Goal: Task Accomplishment & Management: Complete application form

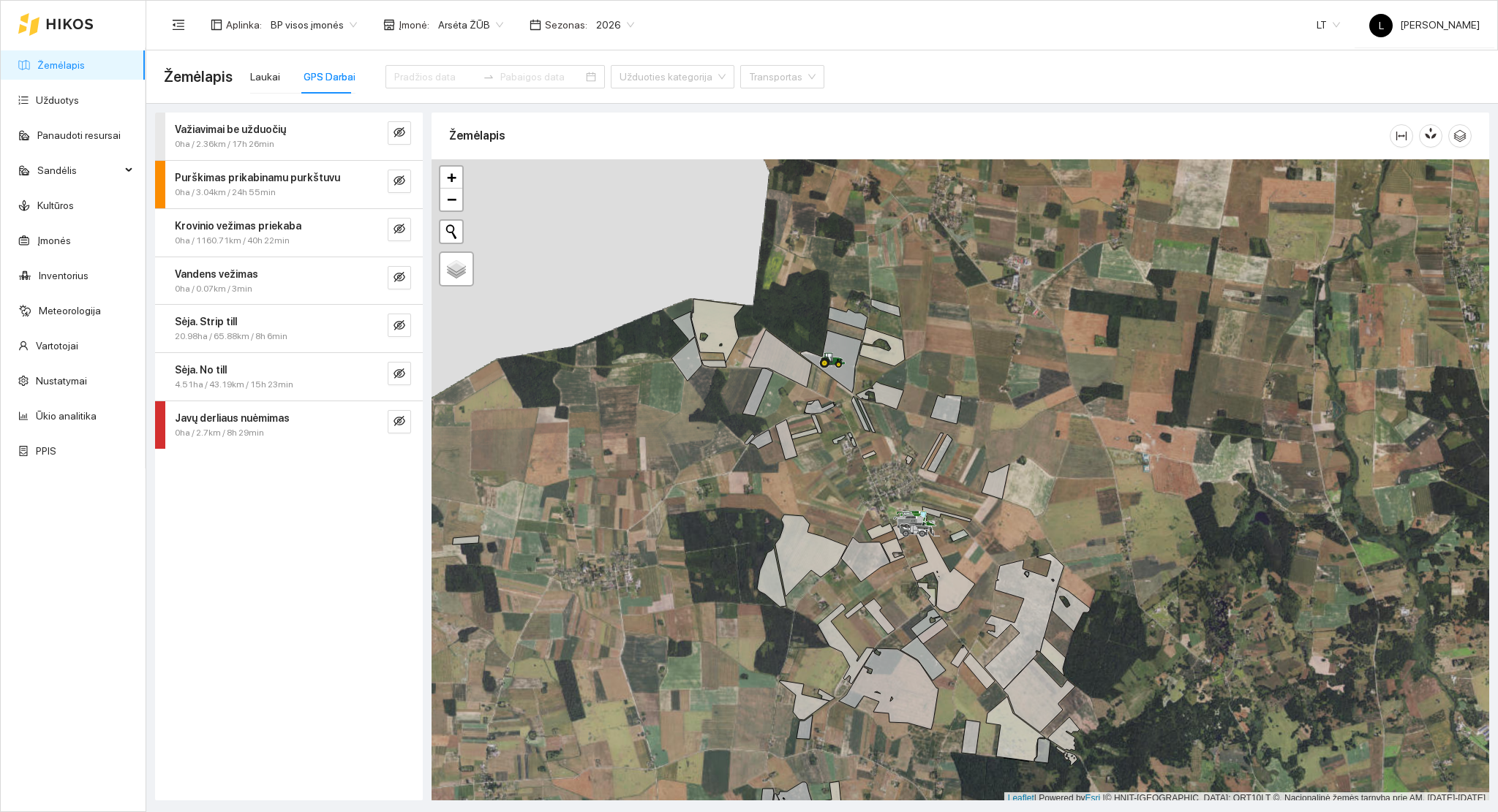
scroll to position [4, 0]
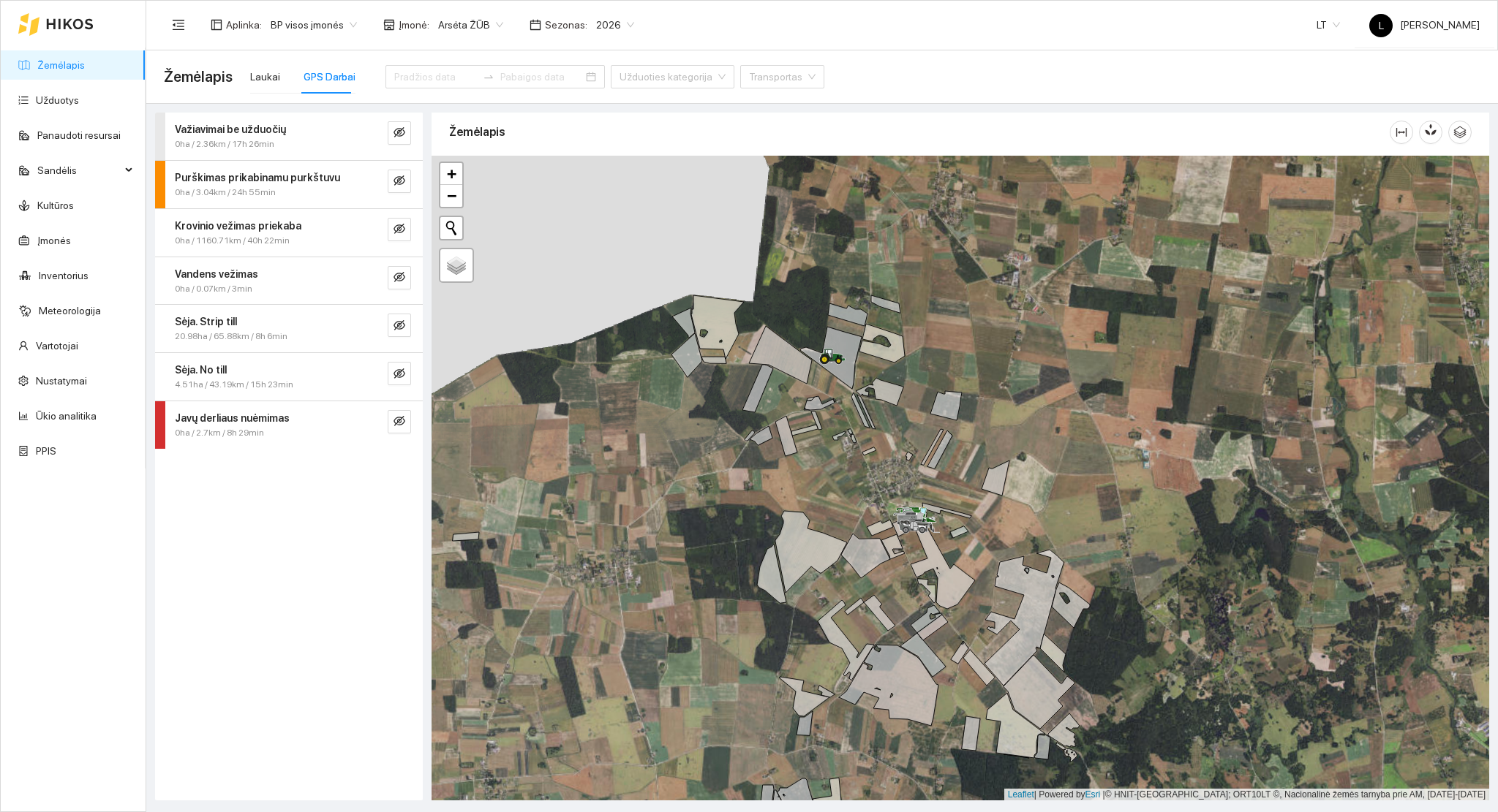
click at [47, 68] on link "Žemėlapis" at bounding box center [60, 65] width 48 height 12
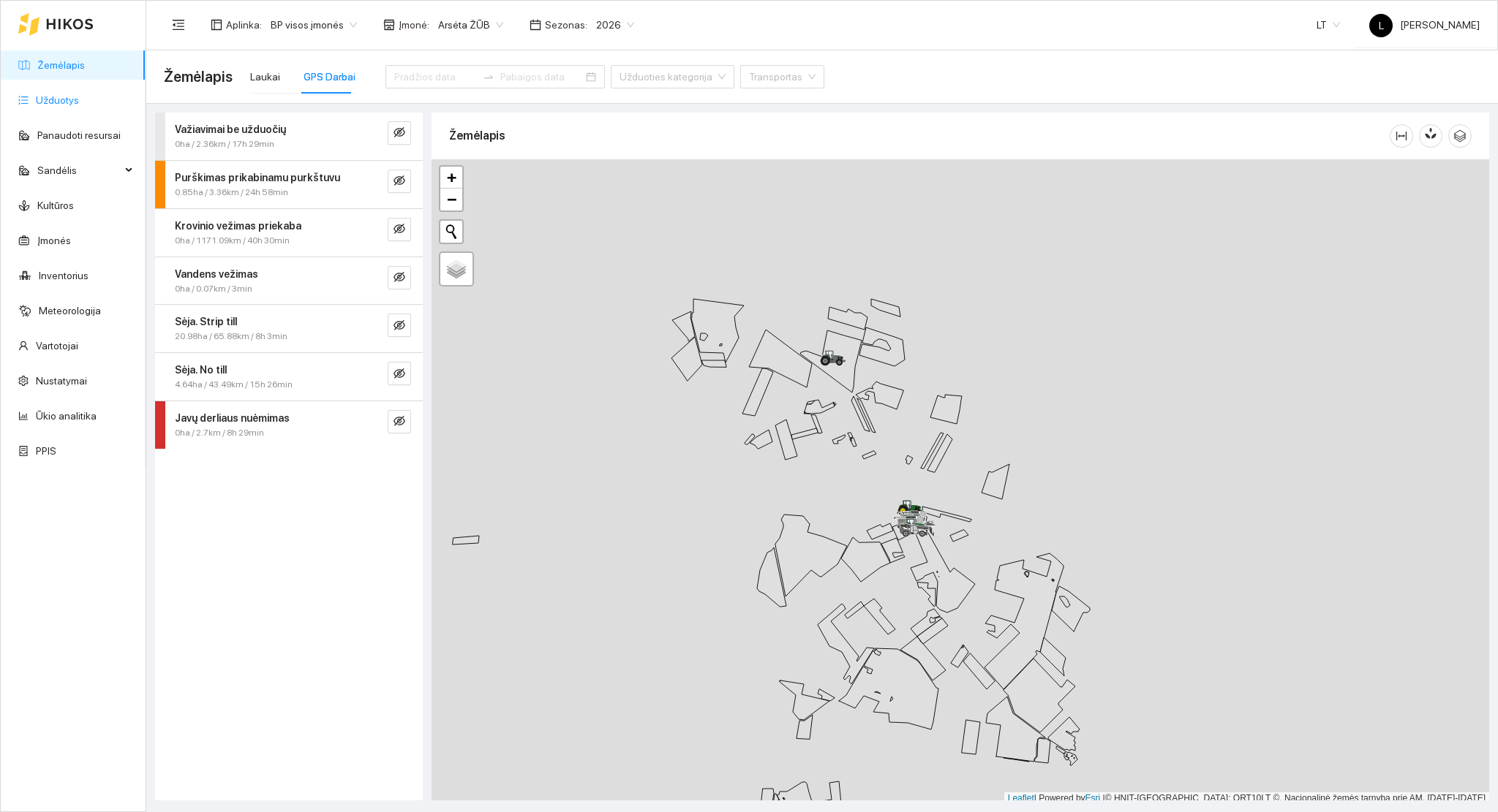
click at [44, 95] on link "Užduotys" at bounding box center [58, 100] width 43 height 12
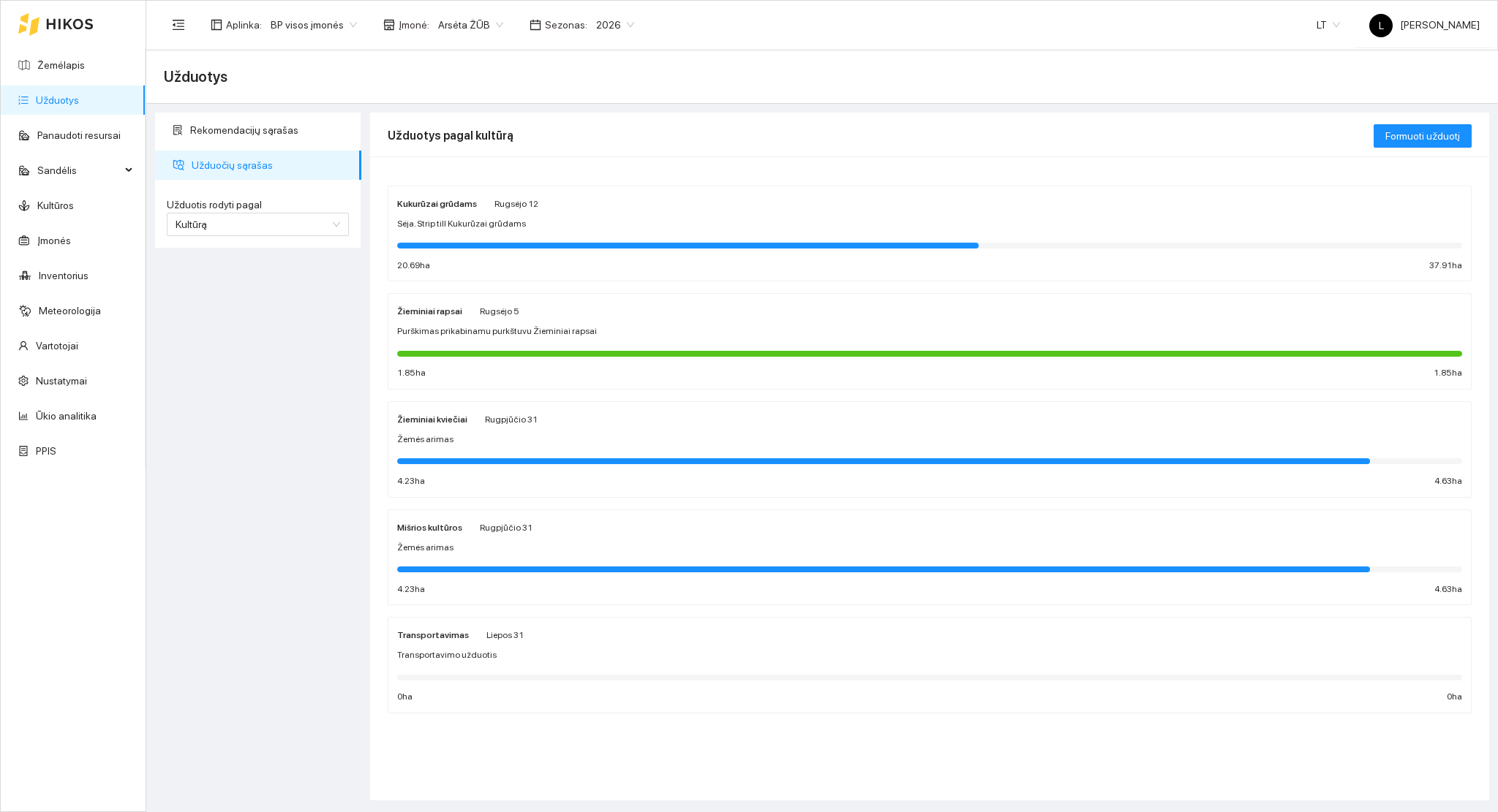
click at [592, 348] on div at bounding box center [929, 352] width 1065 height 16
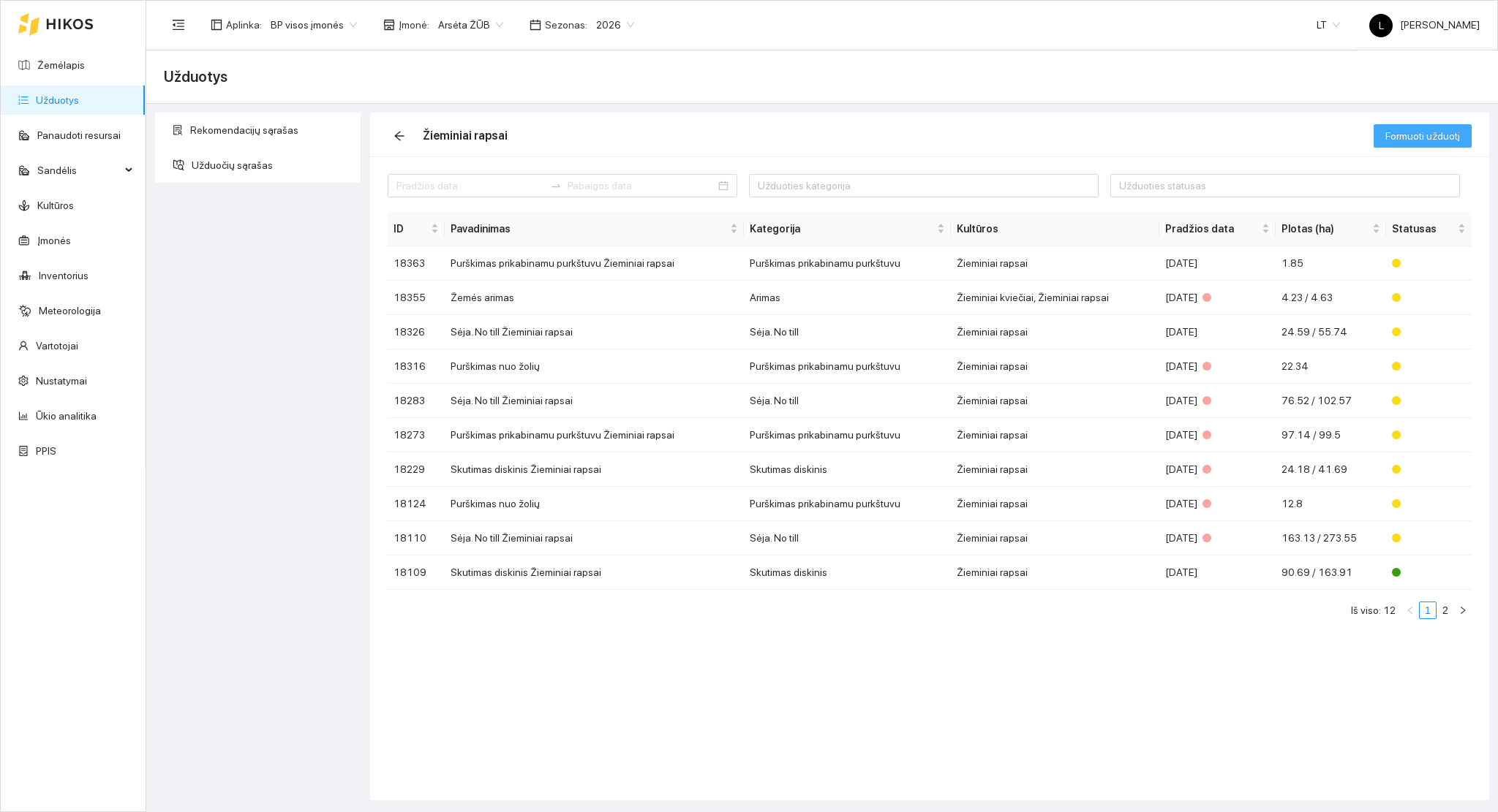
click at [1397, 134] on span "Formuoti užduotį" at bounding box center [1422, 135] width 74 height 16
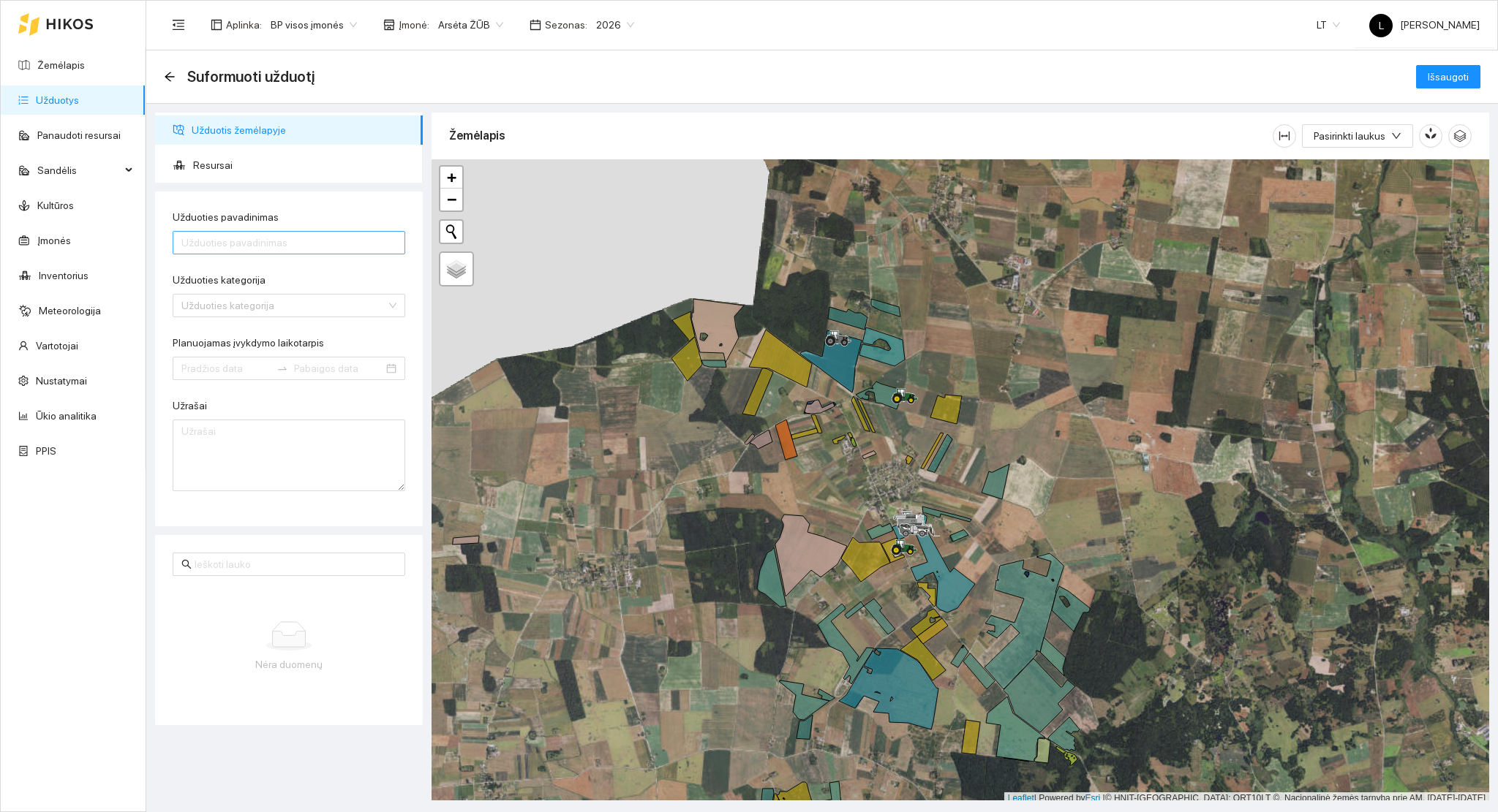
drag, startPoint x: 270, startPoint y: 258, endPoint x: 252, endPoint y: 235, distance: 29.2
click at [265, 252] on form "Užduoties pavadinimas Užduoties kategorija Užduoties kategorija Planuojamas įvy…" at bounding box center [289, 349] width 232 height 282
click at [252, 235] on input "Užduoties pavadinimas" at bounding box center [289, 243] width 232 height 23
type input "Purškimas nuo žolių"
click at [226, 302] on input "Užduoties kategorija" at bounding box center [284, 305] width 205 height 21
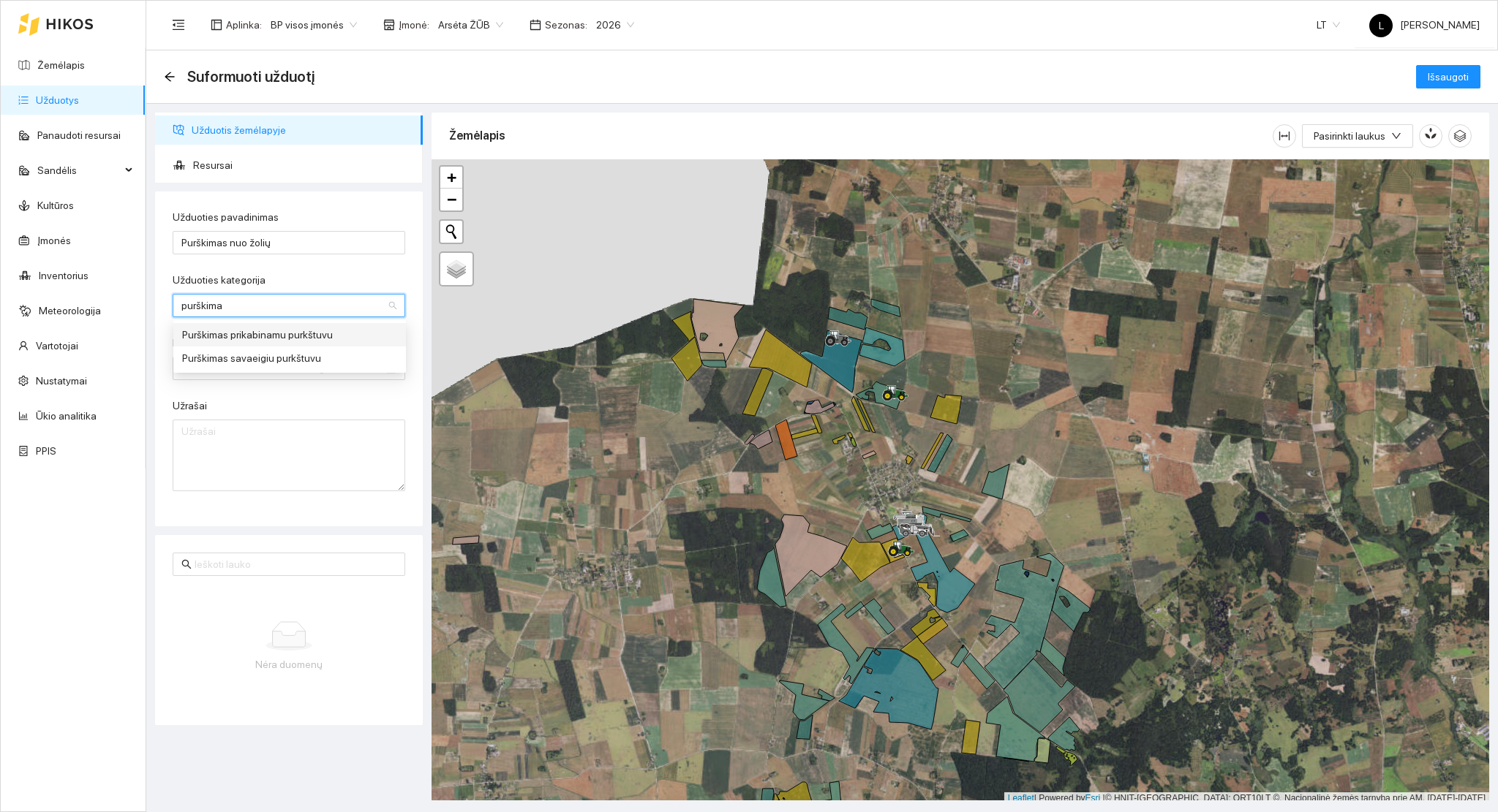
type input "purškimas"
click at [279, 340] on div "Purškimas prikabinamu purkštuvu" at bounding box center [290, 334] width 215 height 16
click at [216, 367] on input "Planuojamas įvykdymo laikotarpis" at bounding box center [225, 368] width 89 height 16
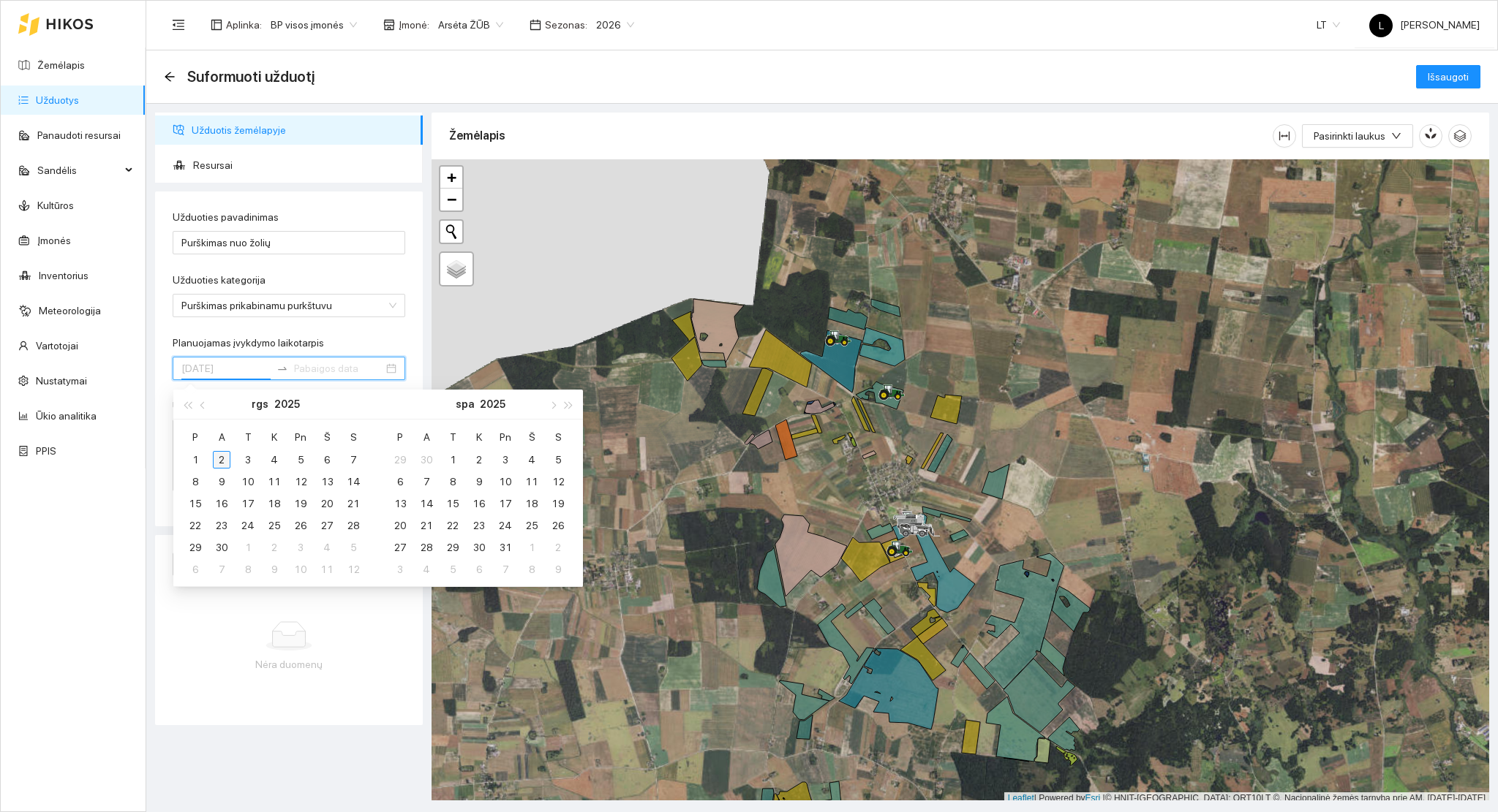
type input "2025-09-02"
click at [217, 451] on div "2" at bounding box center [221, 460] width 18 height 18
type input "2025-09-07"
click at [354, 454] on div "7" at bounding box center [353, 460] width 18 height 18
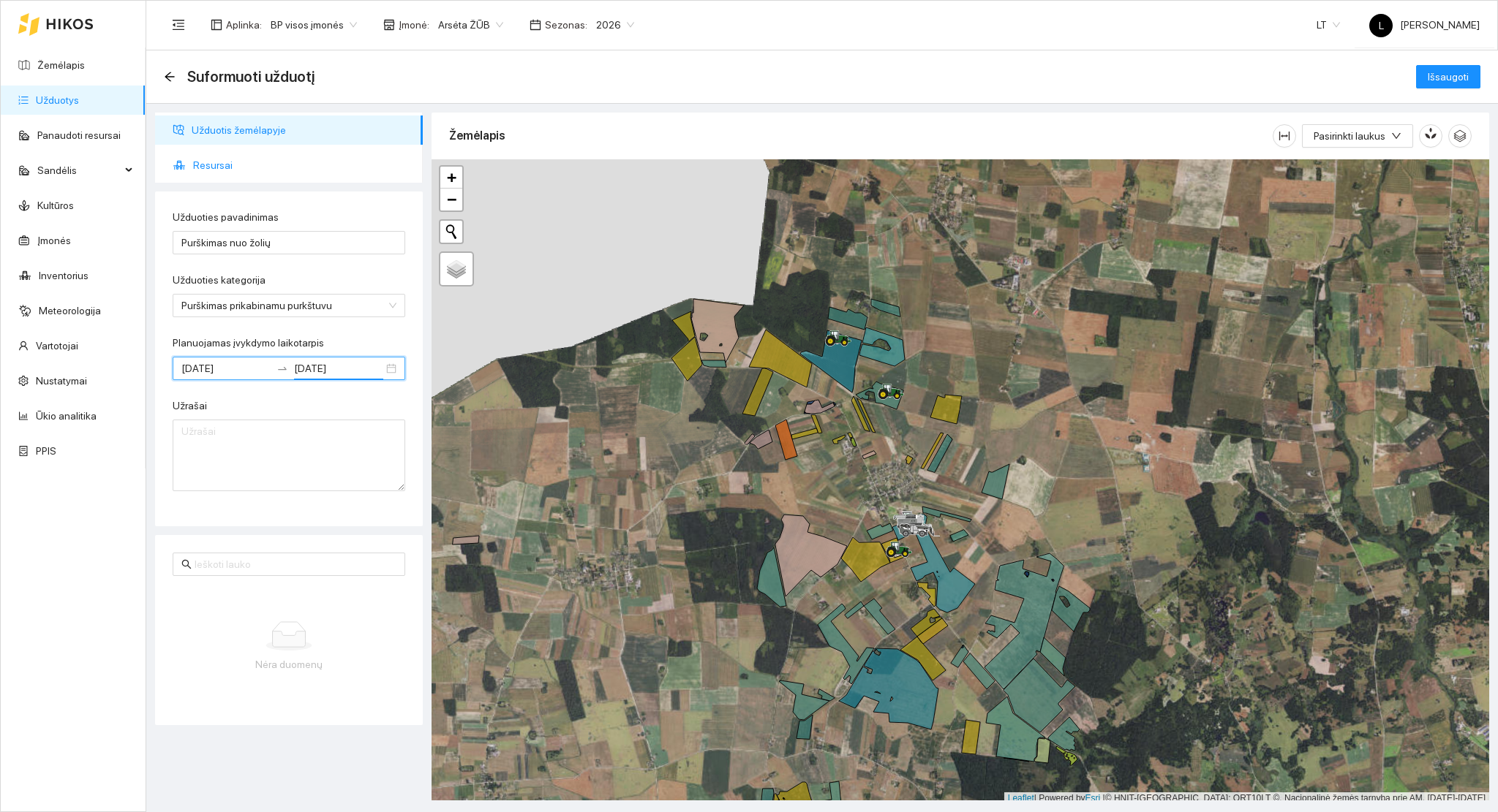
click at [246, 164] on span "Resursai" at bounding box center [301, 165] width 217 height 29
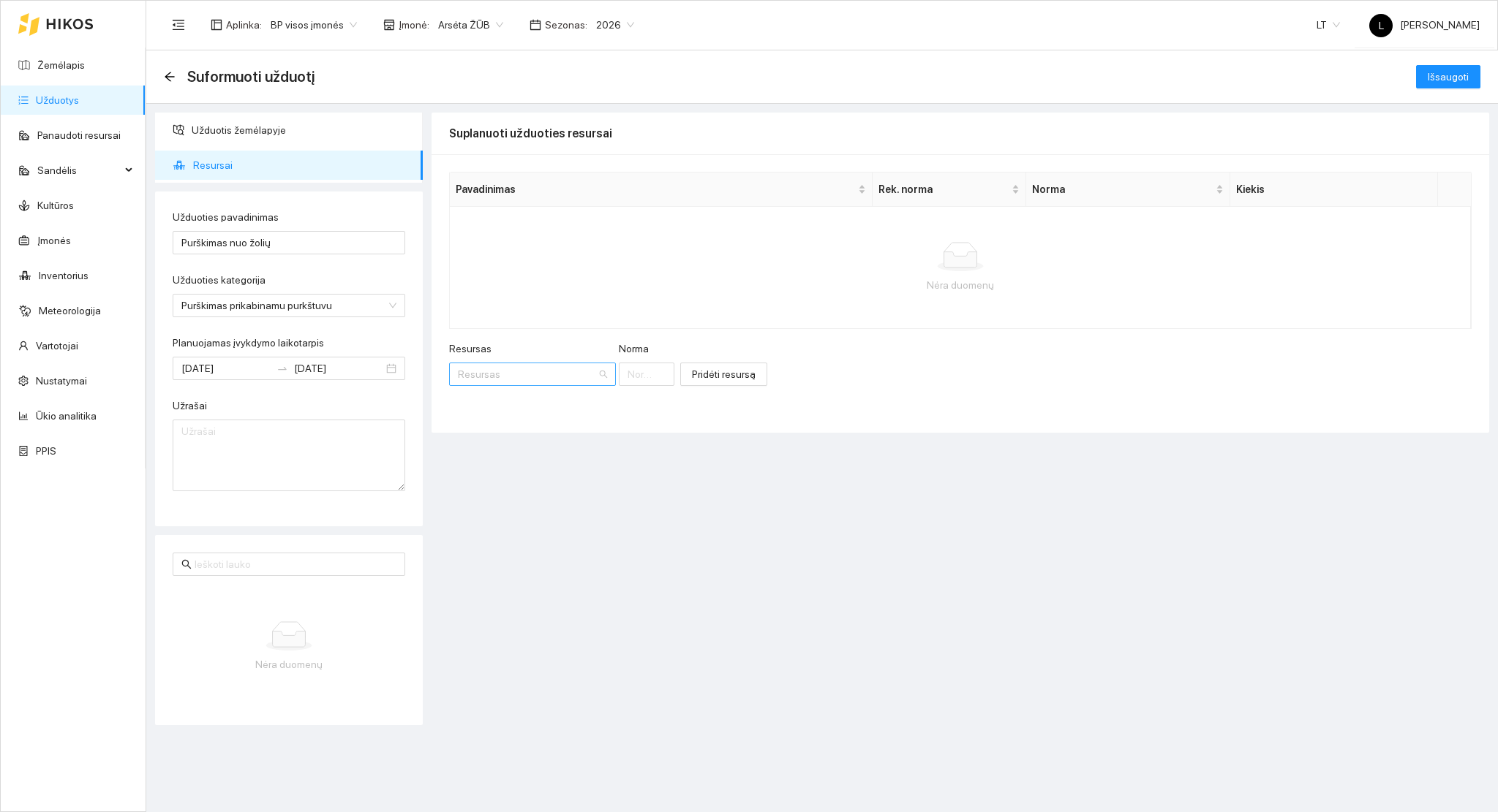
click at [522, 364] on input "Resursas" at bounding box center [527, 374] width 138 height 21
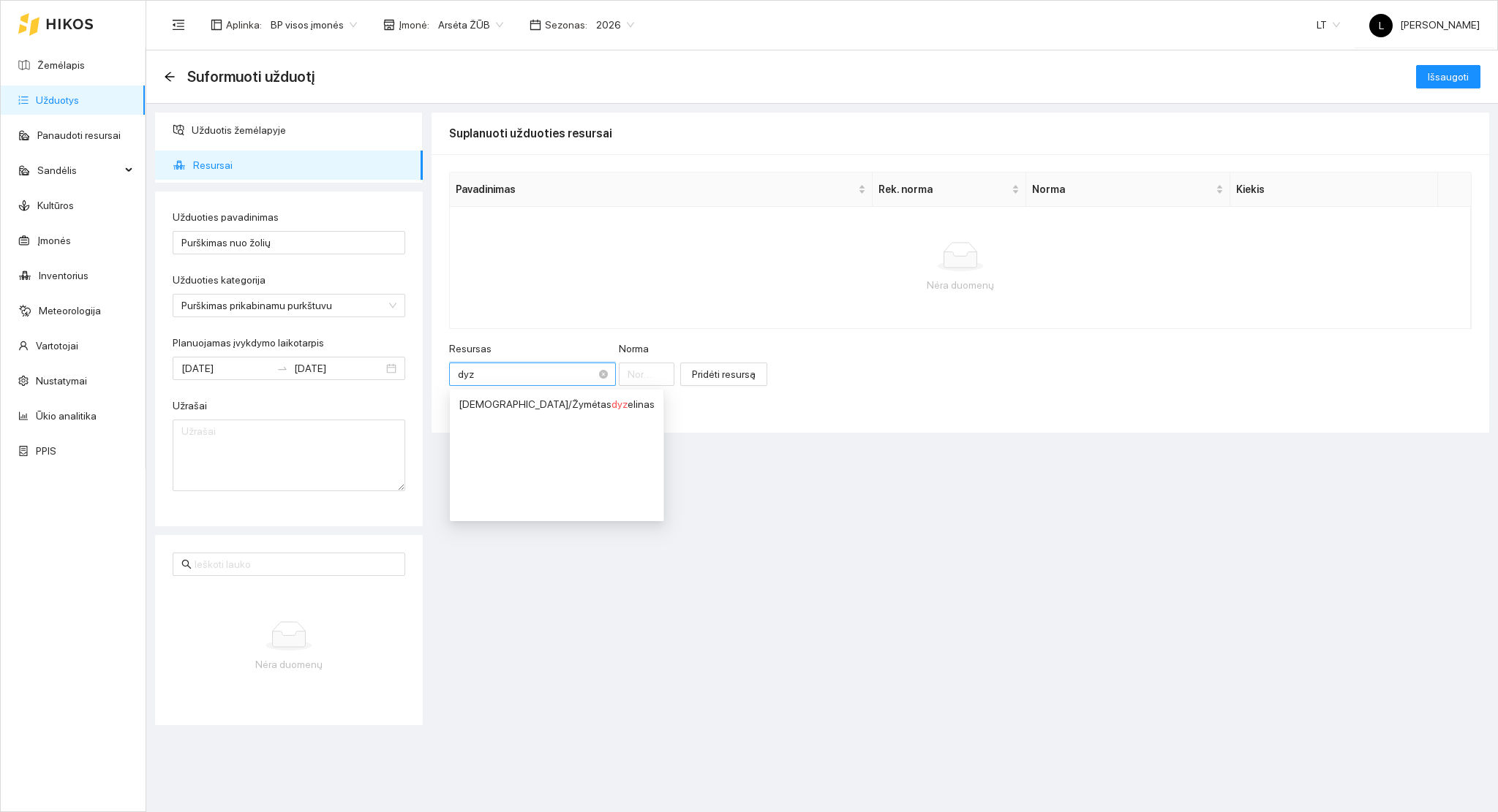
type input "dyze"
click at [519, 407] on div "Kuras / Žymėtas dyze linas" at bounding box center [556, 404] width 196 height 16
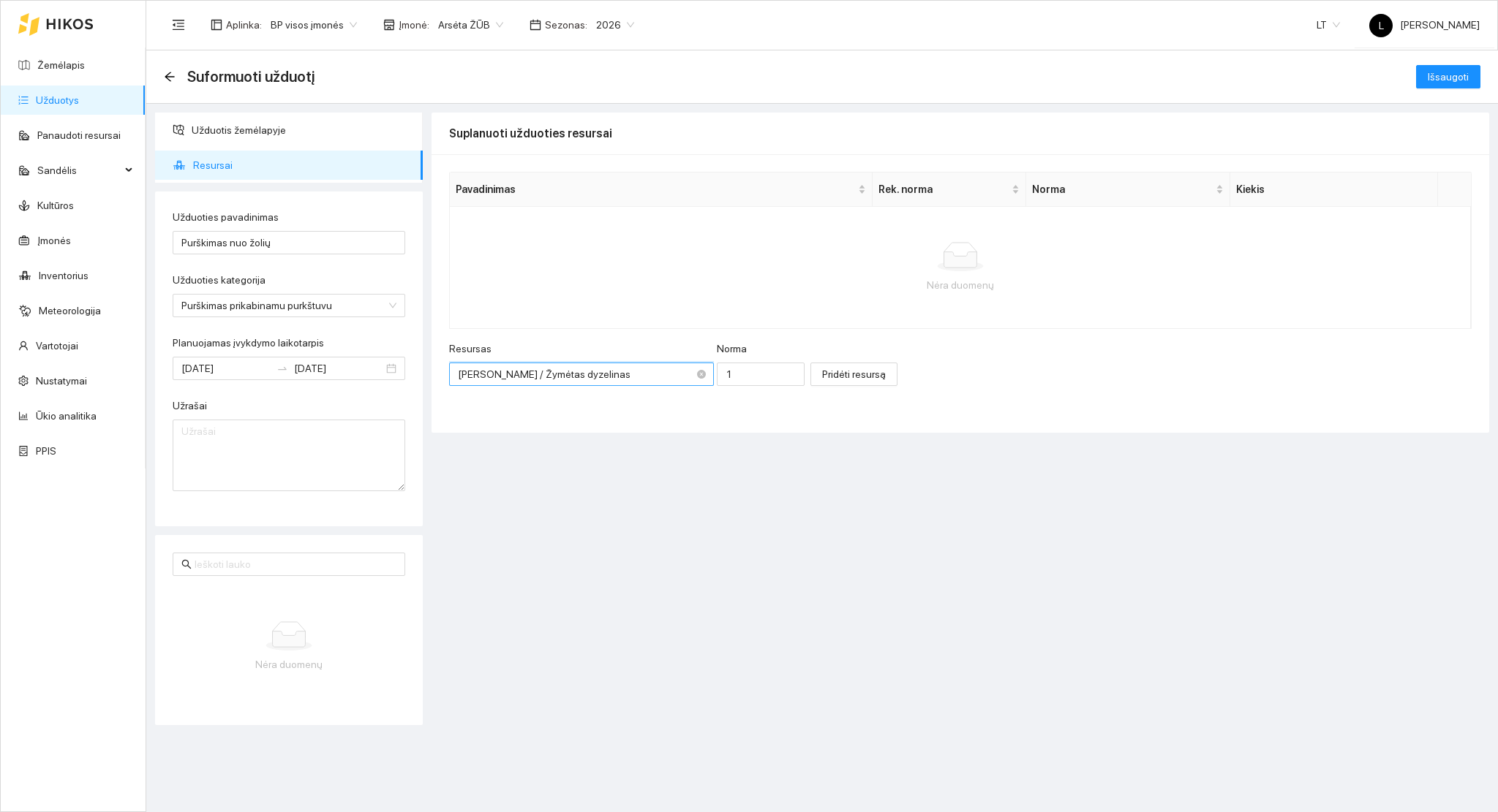
scroll to position [456, 0]
drag, startPoint x: 642, startPoint y: 375, endPoint x: 623, endPoint y: 372, distance: 19.2
click at [635, 375] on div "Resursas Kuras / Žymėtas dyzelinas Kuras / Žymėtas dyzelinas Norma 1" at bounding box center [626, 371] width 355 height 62
type input "0.8"
click at [810, 383] on button "Pridėti resursą" at bounding box center [853, 374] width 87 height 23
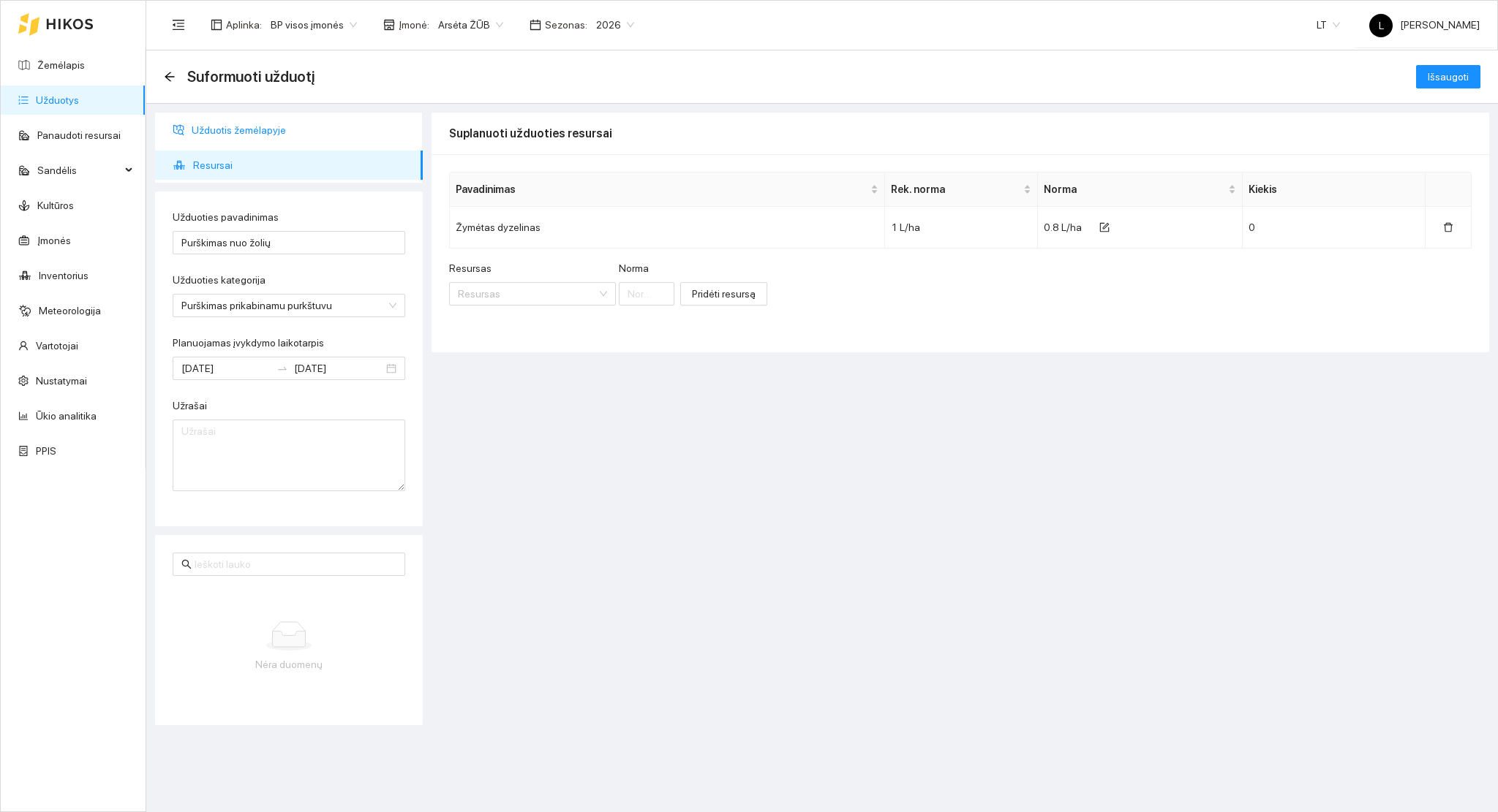
click at [253, 137] on span "Užduotis žemėlapyje" at bounding box center [300, 130] width 219 height 29
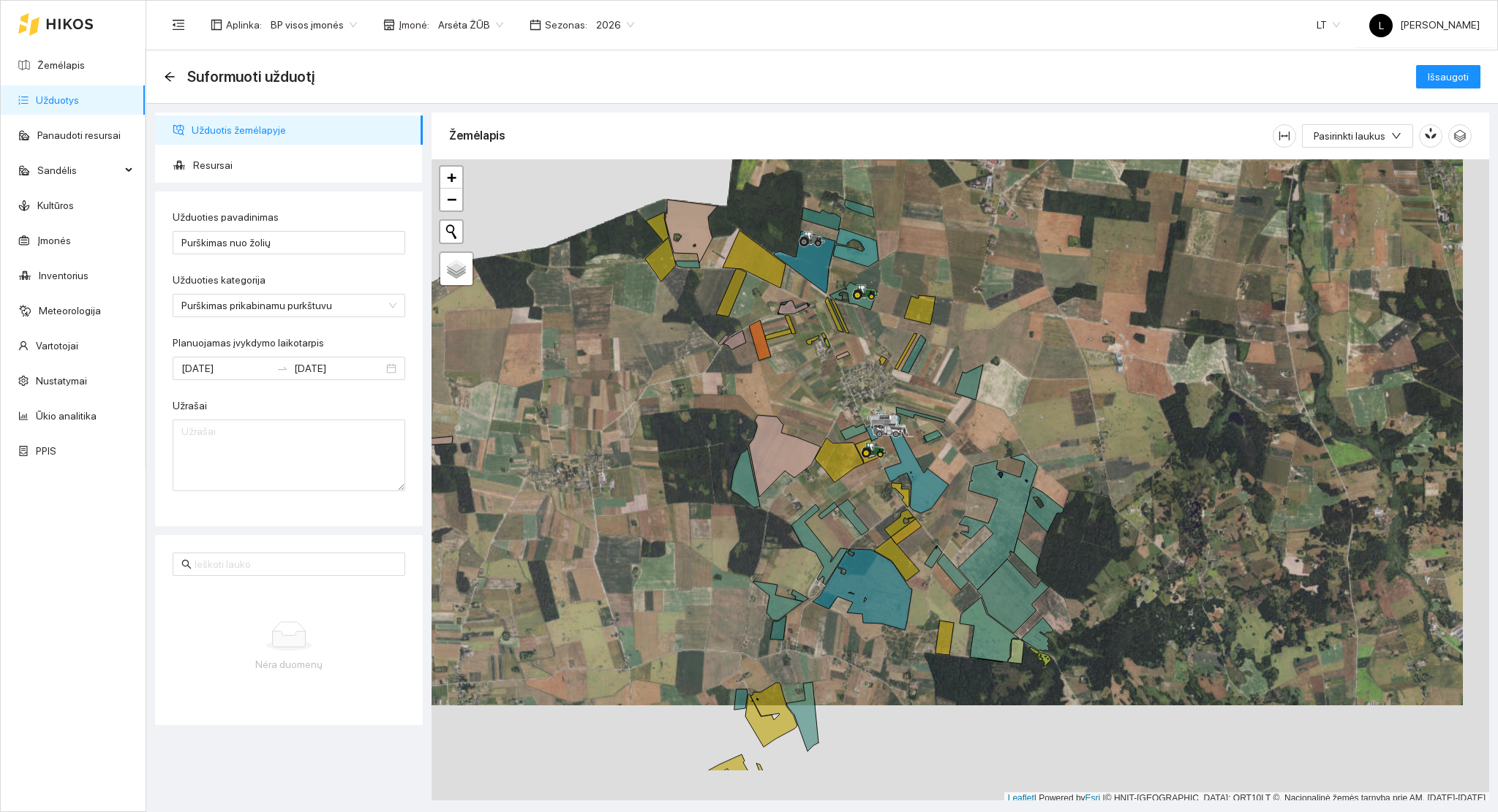
scroll to position [4, 0]
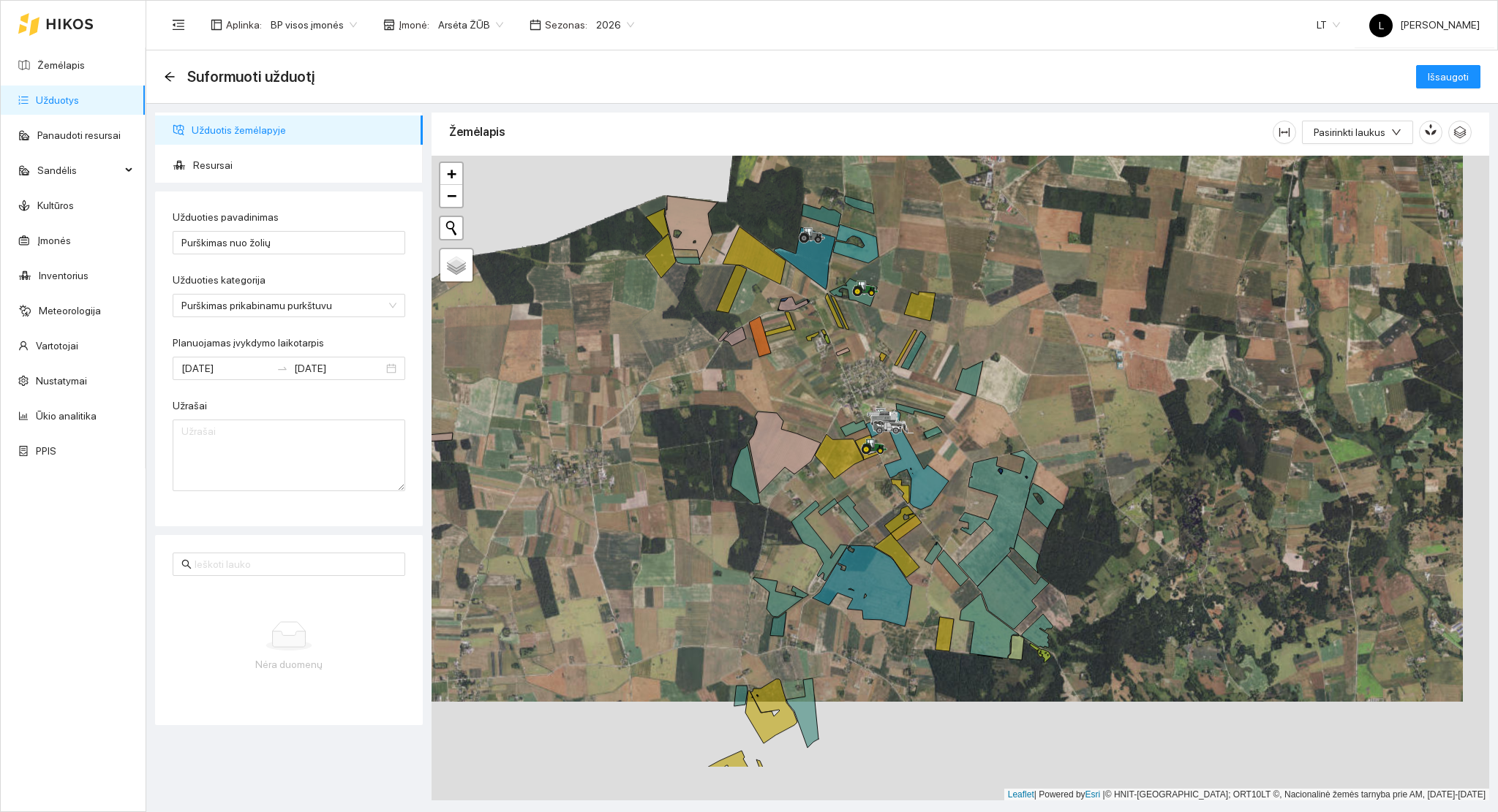
drag, startPoint x: 910, startPoint y: 343, endPoint x: 906, endPoint y: 326, distance: 17.5
click at [907, 326] on div at bounding box center [960, 479] width 1057 height 645
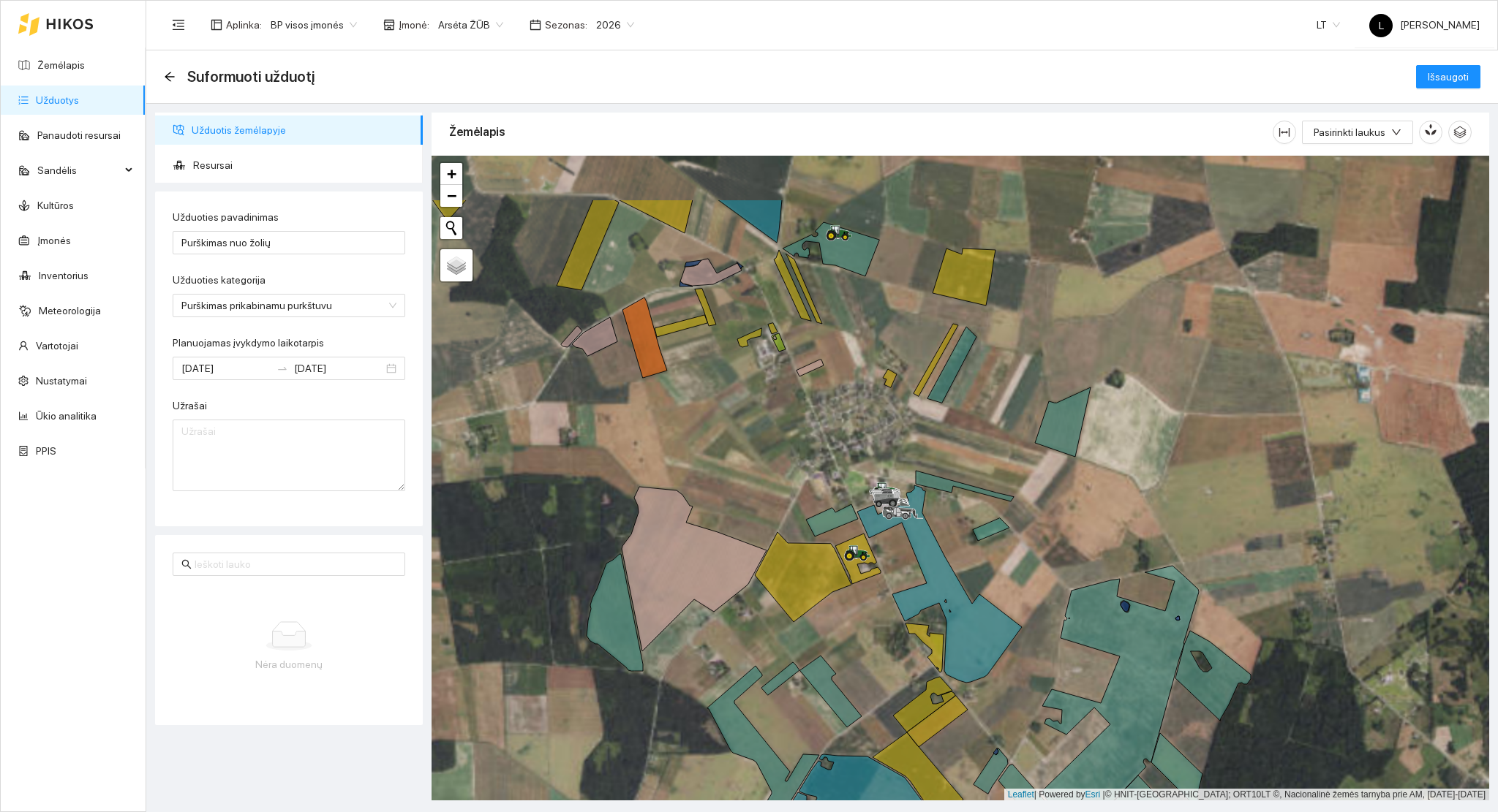
drag, startPoint x: 847, startPoint y: 311, endPoint x: 870, endPoint y: 492, distance: 182.5
click at [882, 536] on div at bounding box center [960, 479] width 1057 height 645
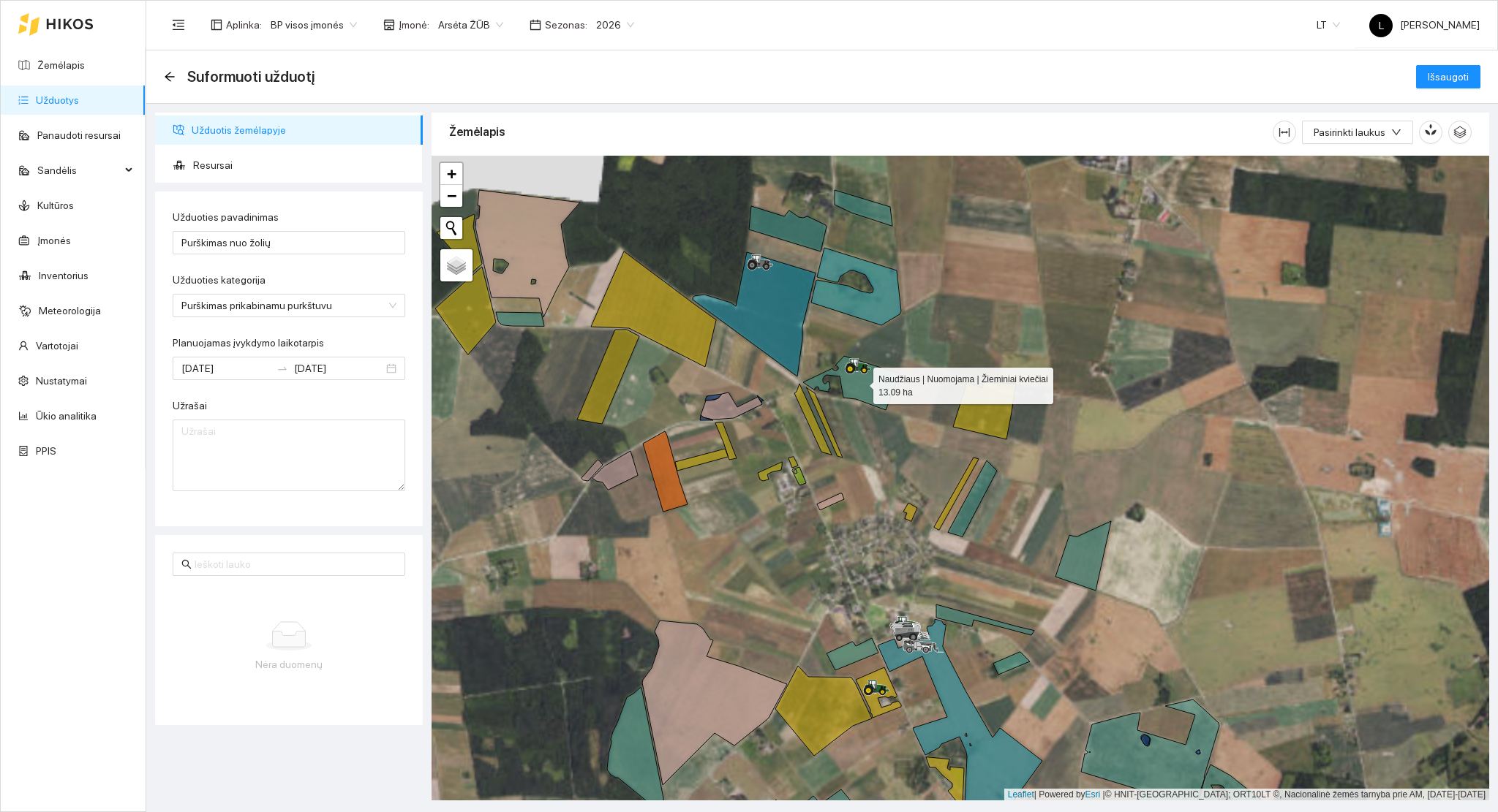
click at [880, 390] on icon at bounding box center [850, 382] width 97 height 54
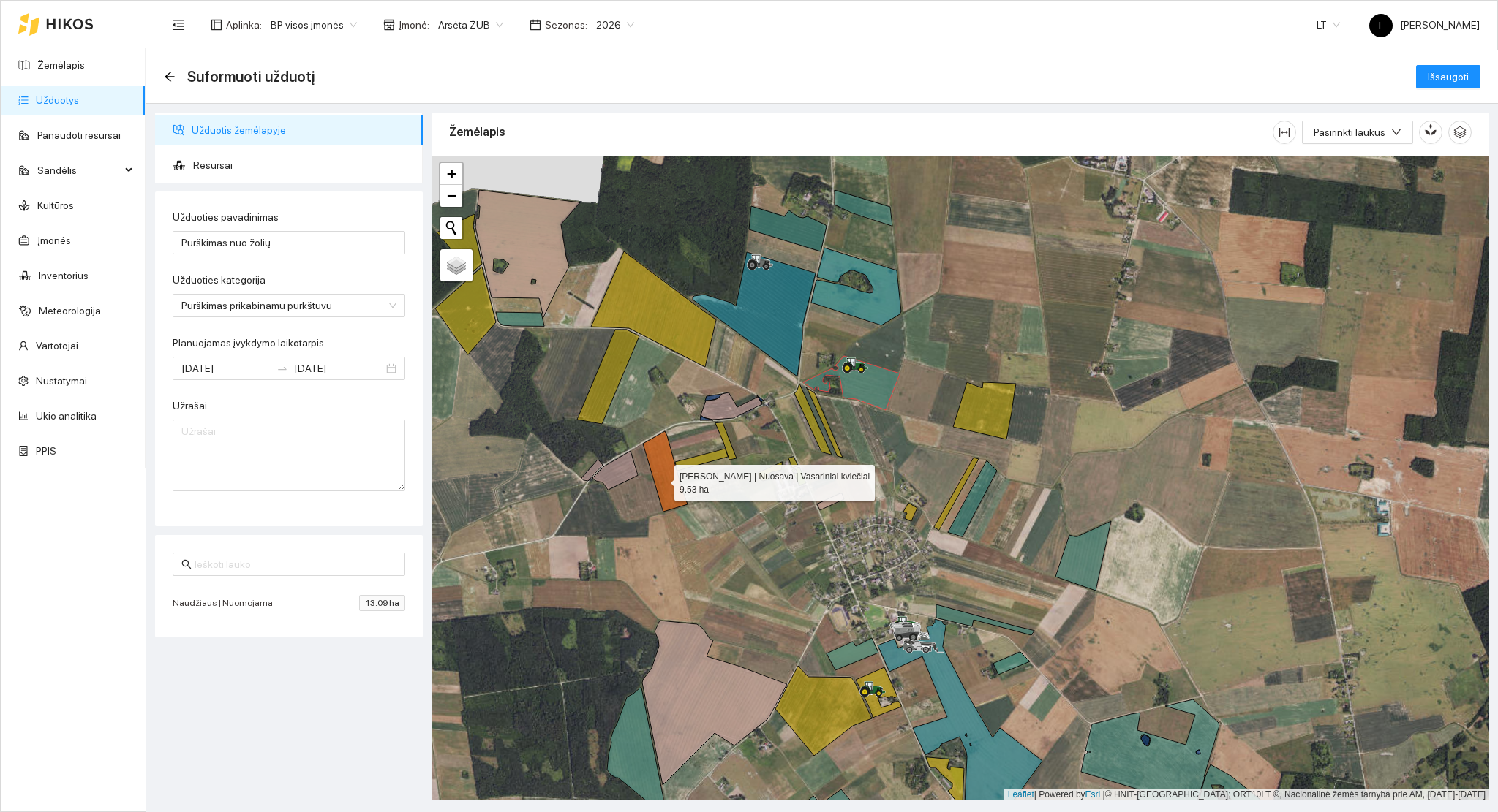
click at [661, 480] on icon at bounding box center [665, 471] width 45 height 80
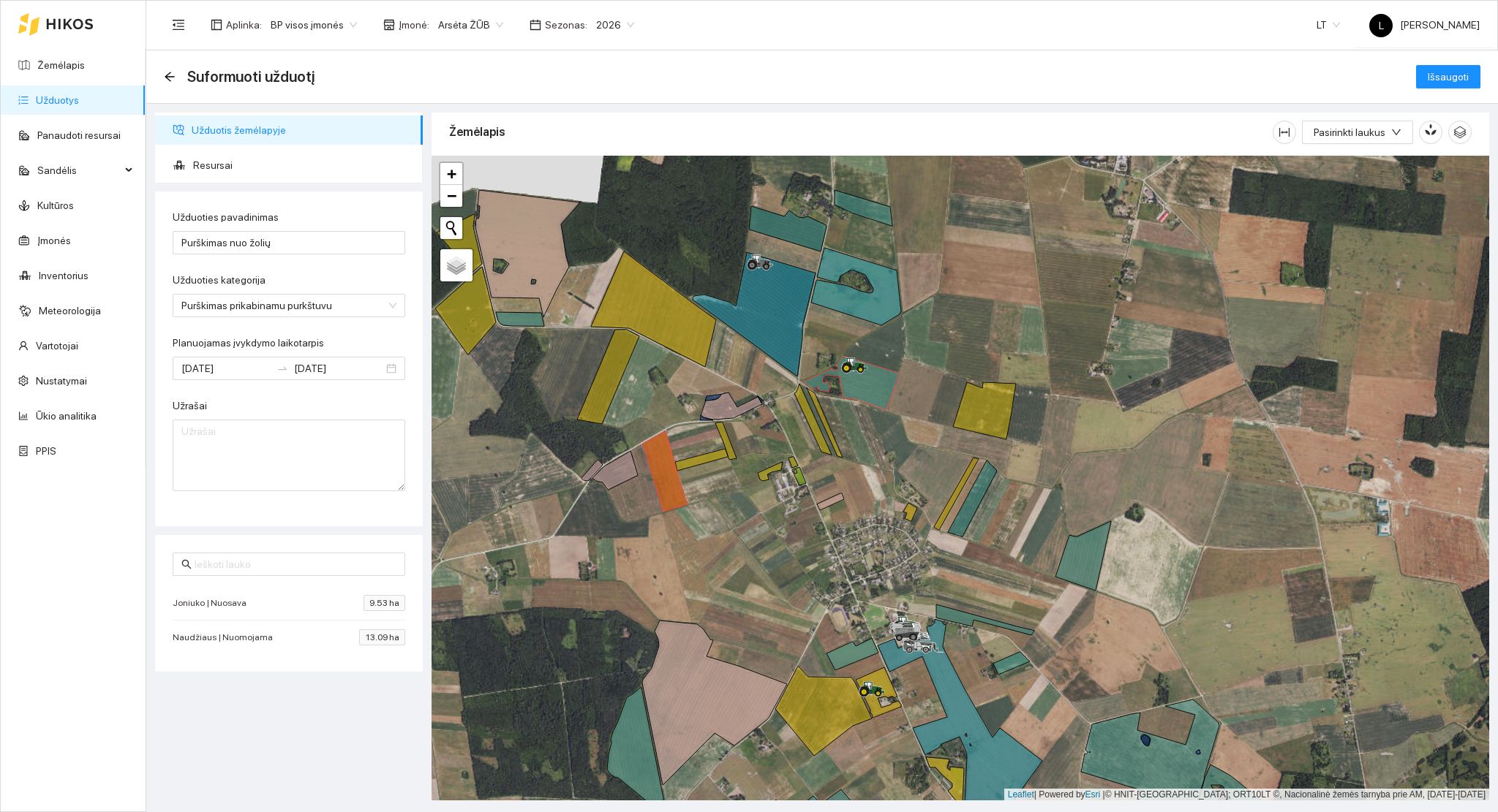
click at [682, 328] on div at bounding box center [960, 479] width 1057 height 645
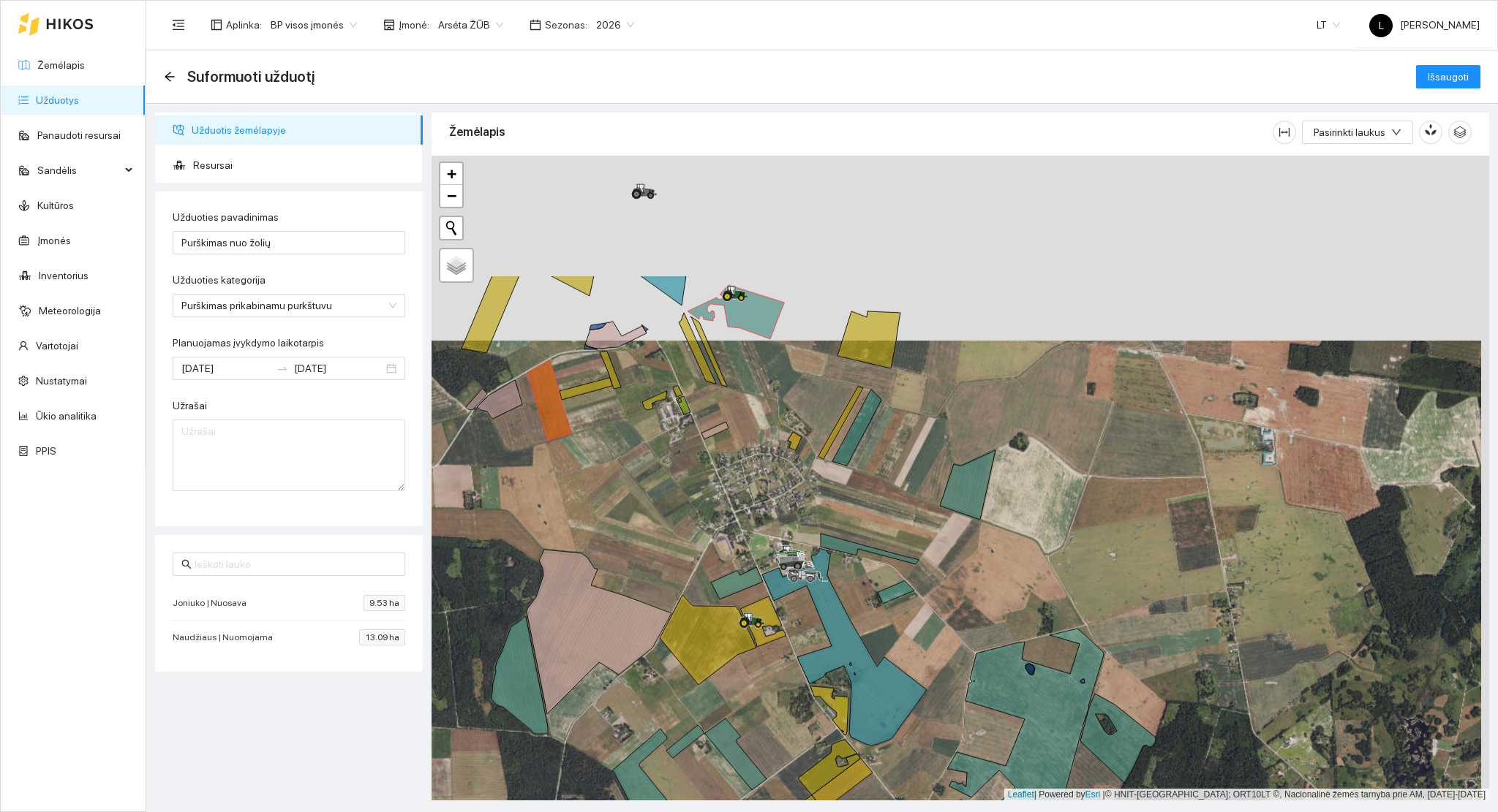
drag, startPoint x: 759, startPoint y: 434, endPoint x: 747, endPoint y: 592, distance: 158.5
click at [747, 594] on div at bounding box center [960, 479] width 1057 height 645
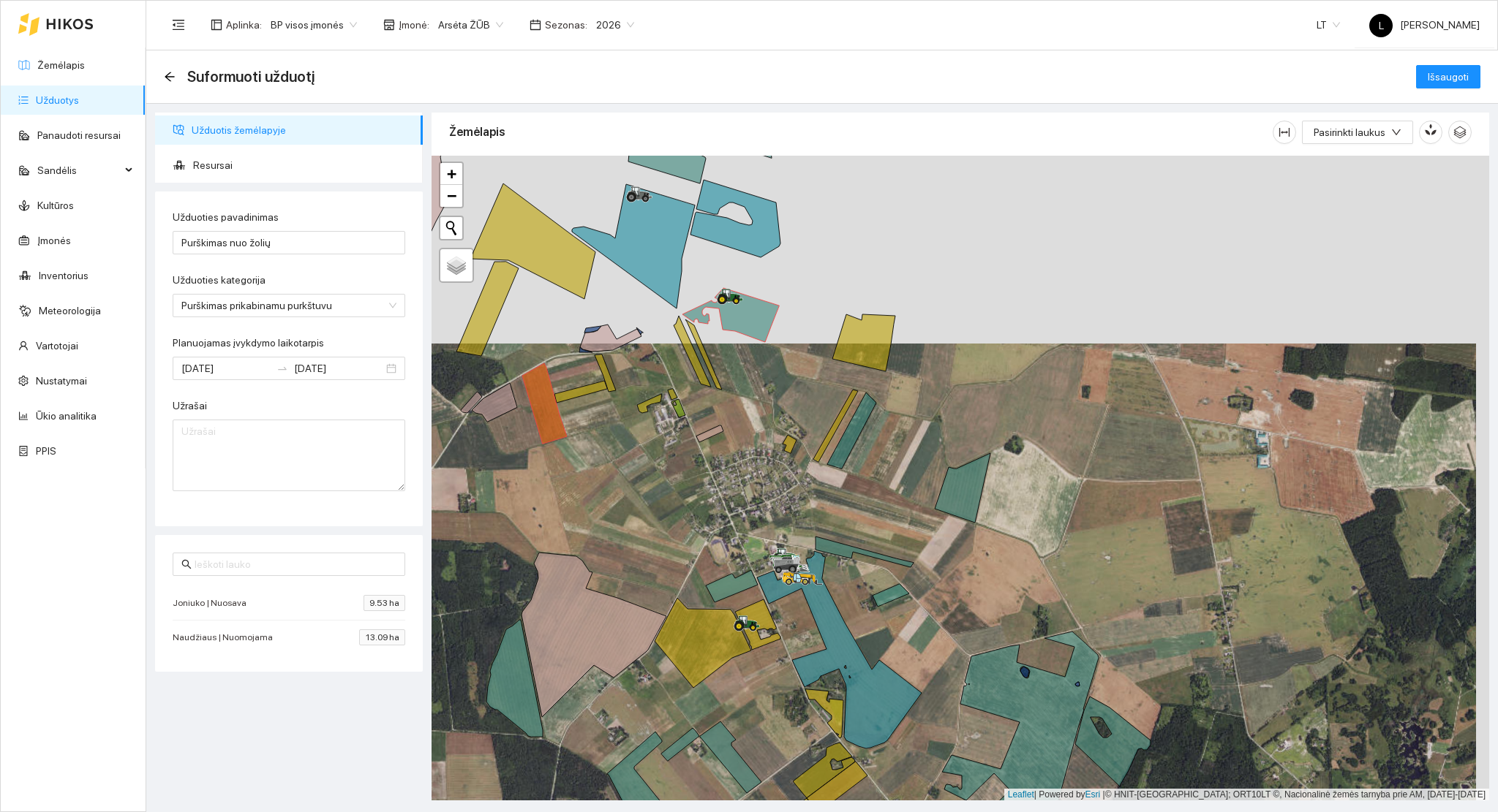
drag, startPoint x: 759, startPoint y: 524, endPoint x: 738, endPoint y: 393, distance: 132.7
click at [735, 386] on div at bounding box center [960, 479] width 1057 height 645
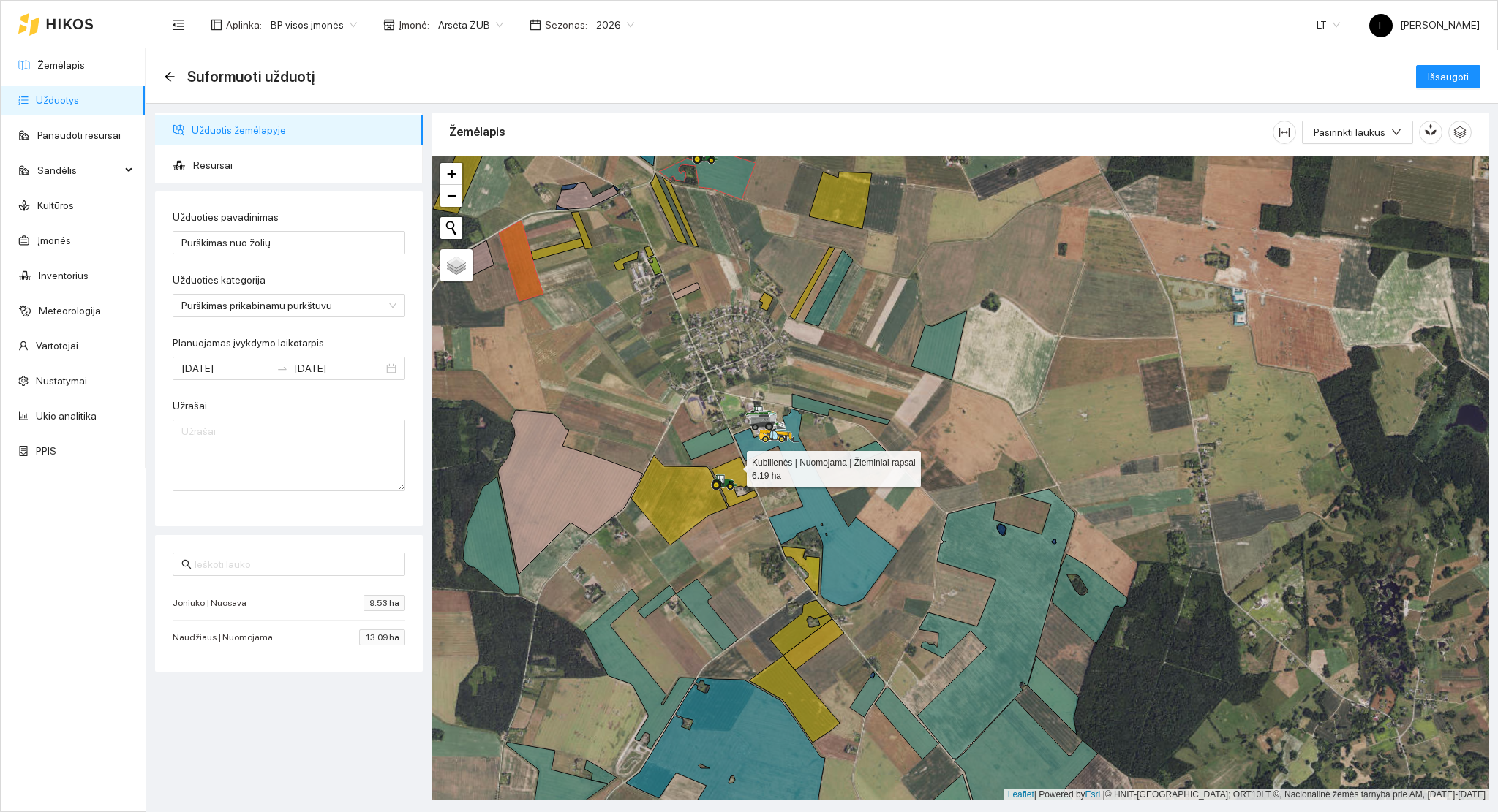
click at [733, 466] on icon at bounding box center [734, 483] width 45 height 51
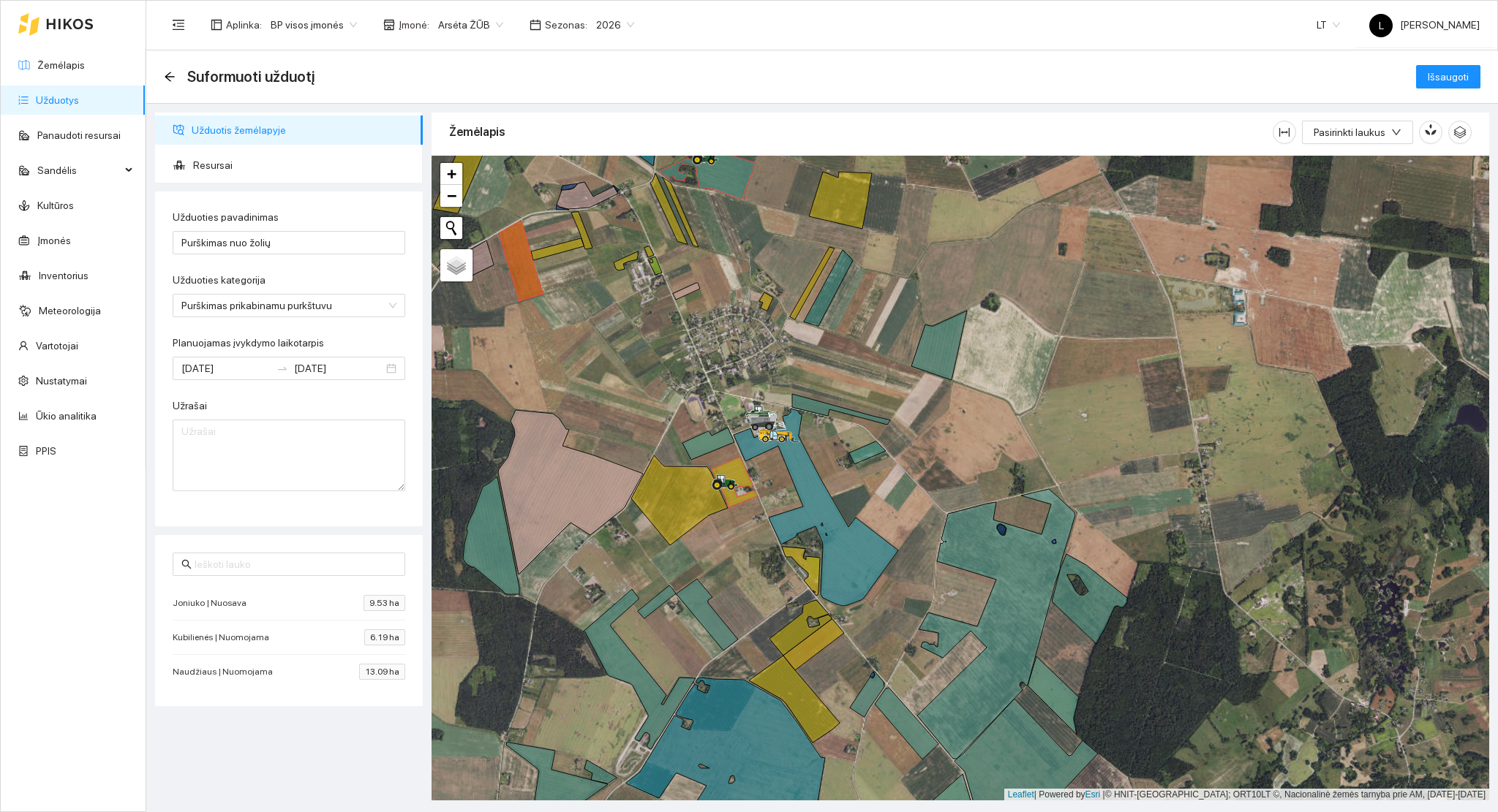
drag, startPoint x: 587, startPoint y: 435, endPoint x: 615, endPoint y: 483, distance: 55.6
click at [615, 486] on div at bounding box center [960, 479] width 1057 height 645
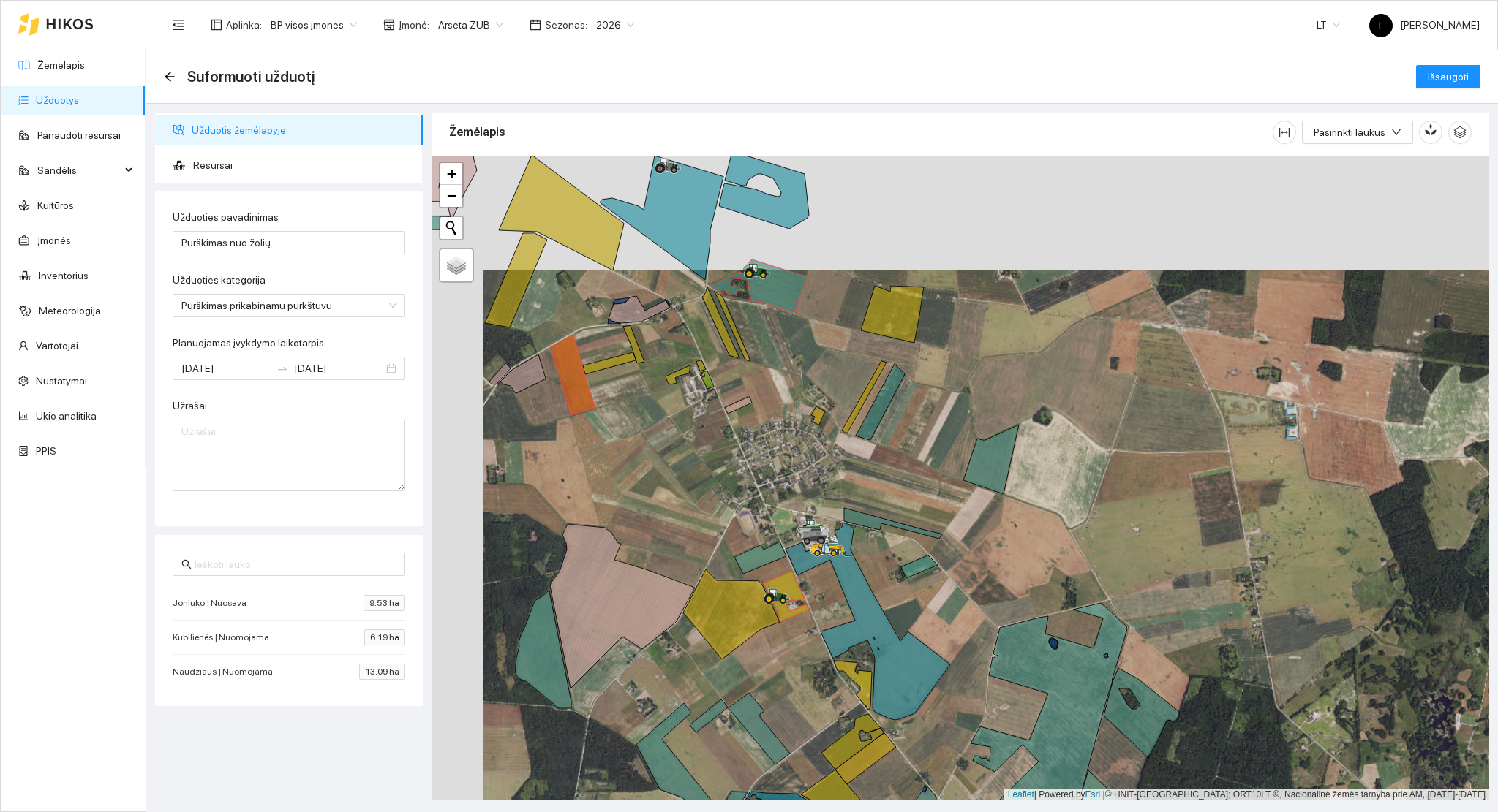
drag, startPoint x: 635, startPoint y: 334, endPoint x: 681, endPoint y: 527, distance: 198.4
click at [681, 527] on div at bounding box center [960, 479] width 1057 height 645
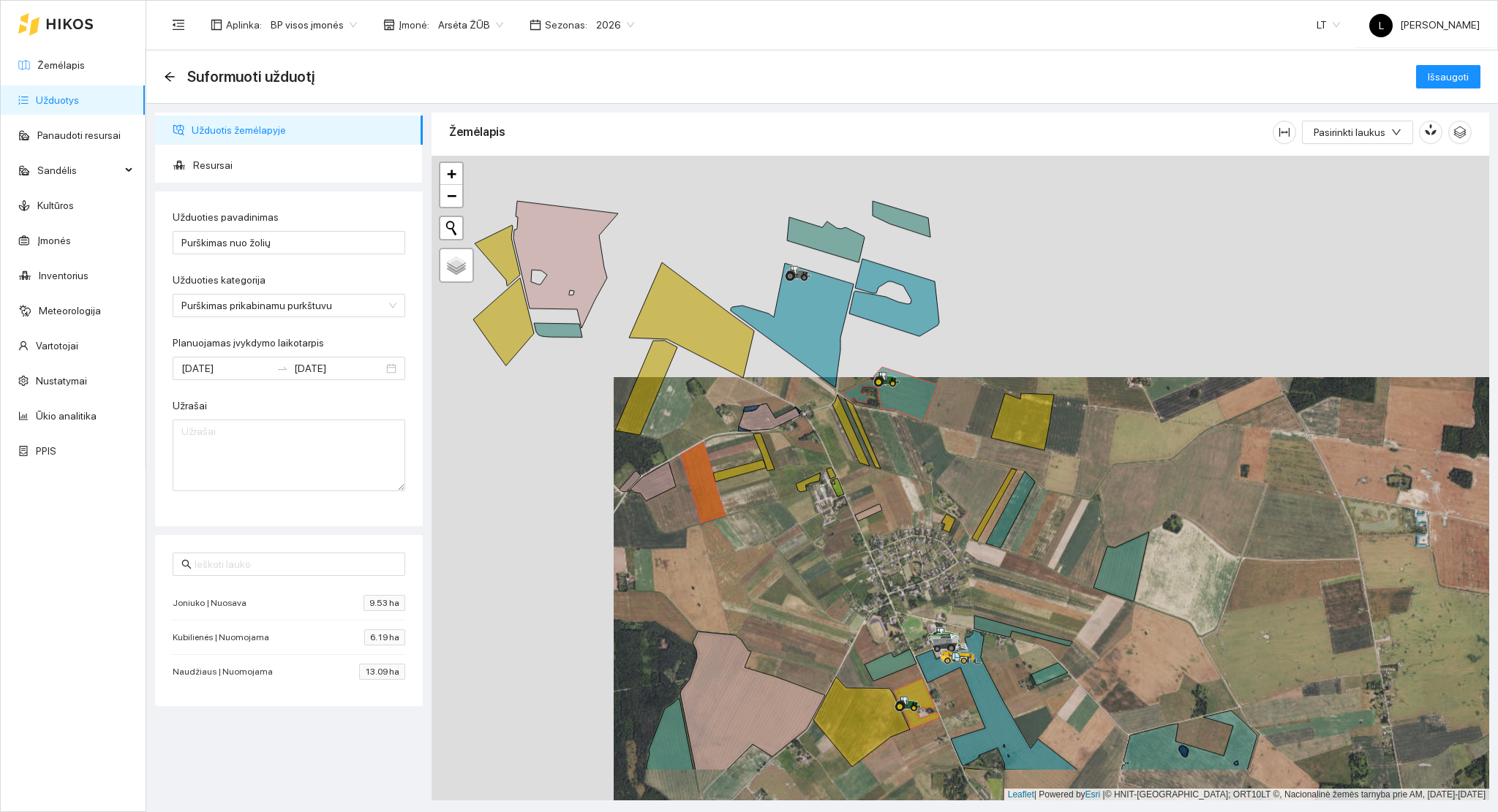
drag, startPoint x: 752, startPoint y: 636, endPoint x: 826, endPoint y: 553, distance: 111.2
click at [825, 549] on div at bounding box center [960, 479] width 1057 height 645
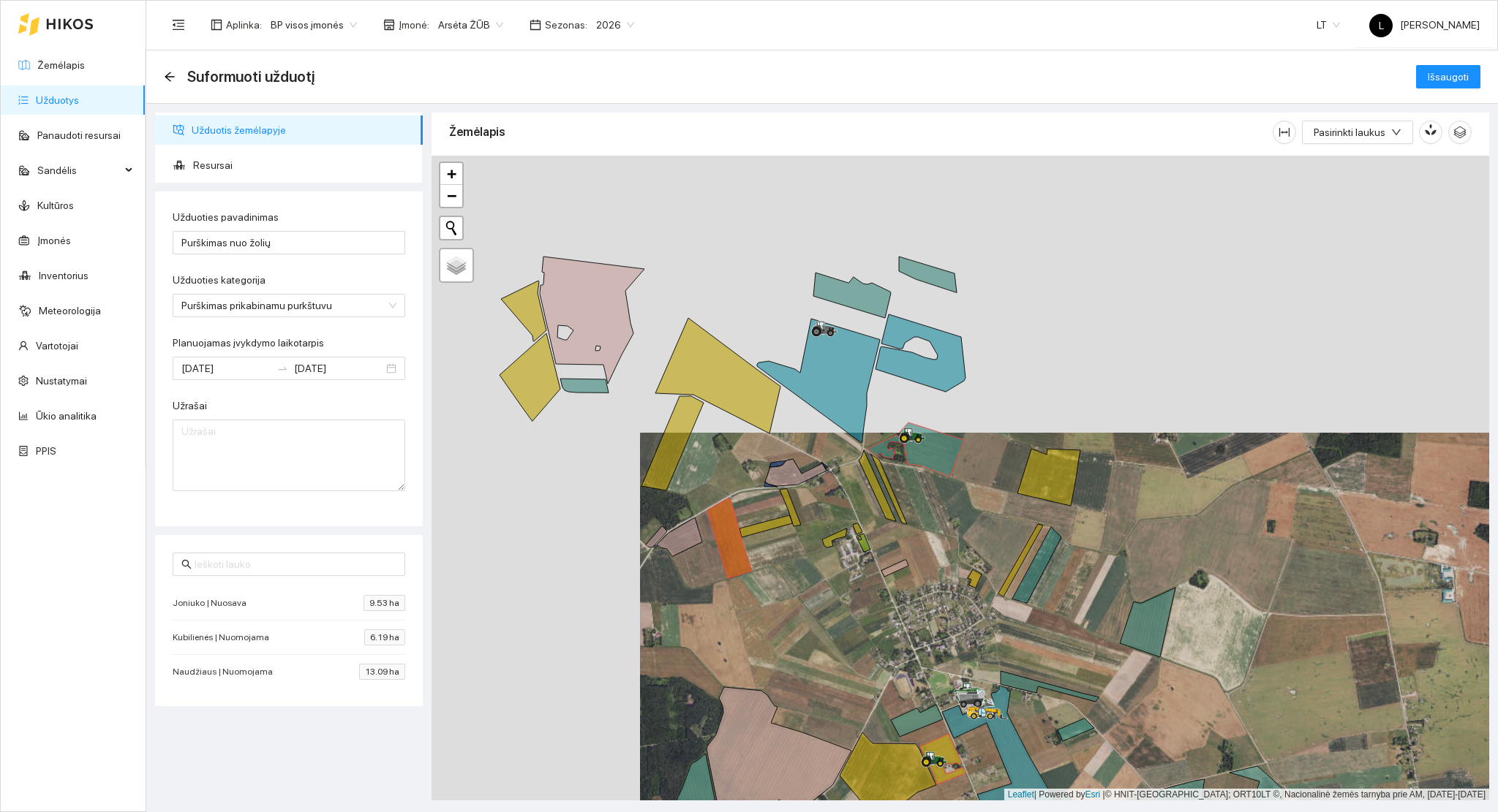
drag, startPoint x: 792, startPoint y: 597, endPoint x: 849, endPoint y: 701, distance: 118.6
click at [849, 701] on div at bounding box center [960, 479] width 1057 height 645
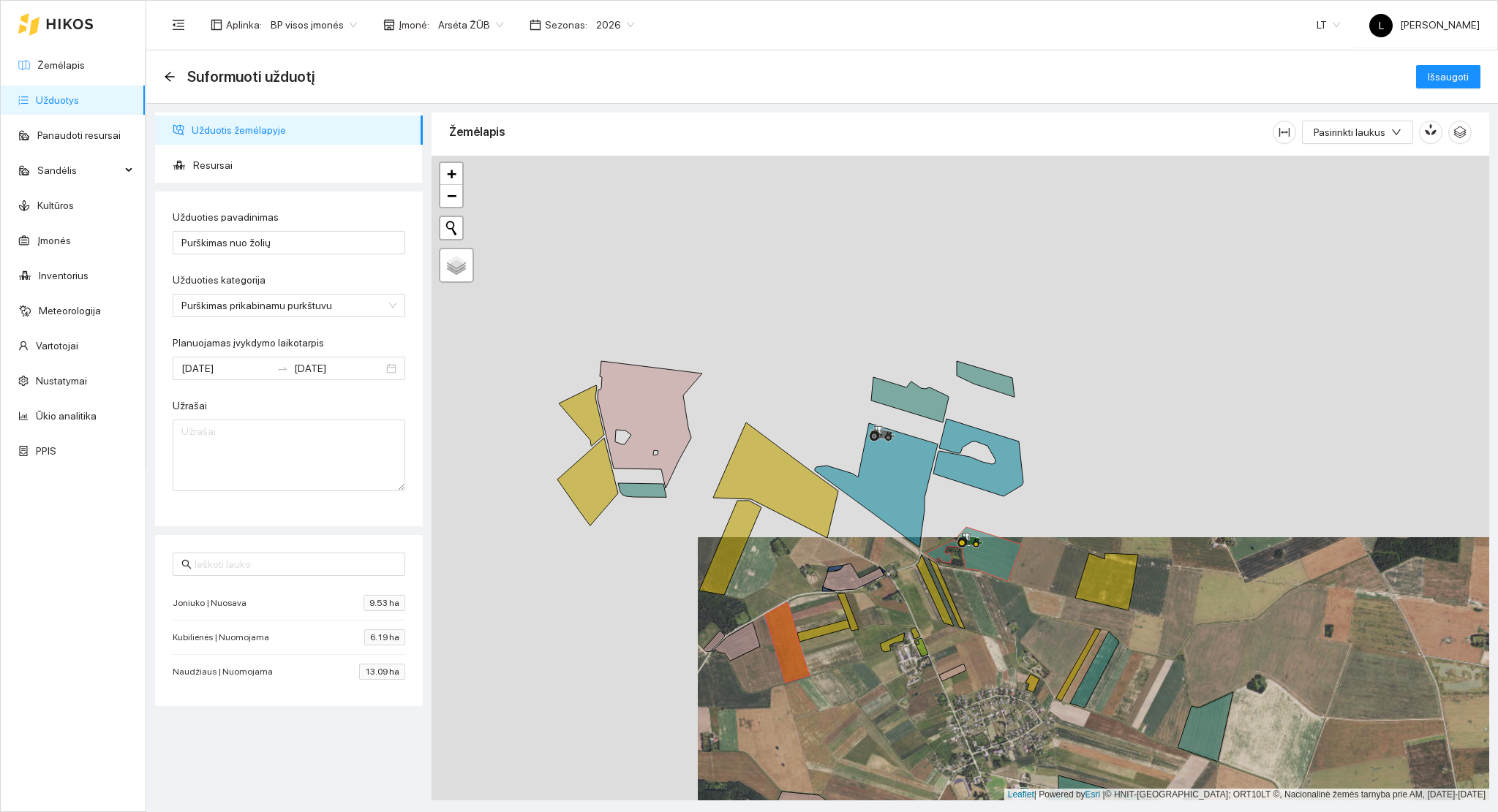
drag, startPoint x: 859, startPoint y: 729, endPoint x: 803, endPoint y: 399, distance: 334.7
click at [803, 400] on div at bounding box center [960, 479] width 1057 height 645
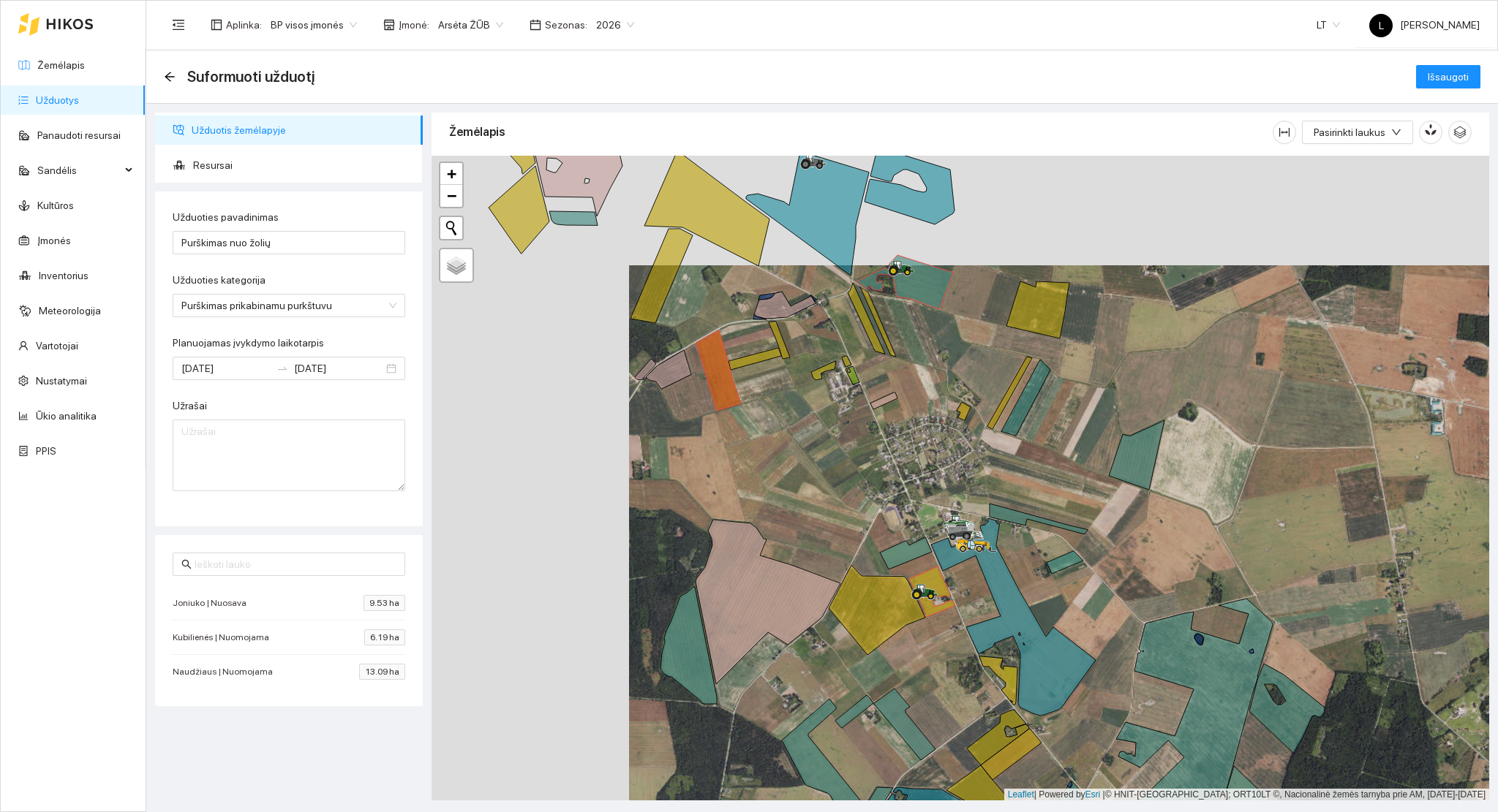
drag, startPoint x: 835, startPoint y: 473, endPoint x: 814, endPoint y: 530, distance: 60.7
click at [815, 529] on div at bounding box center [960, 479] width 1057 height 645
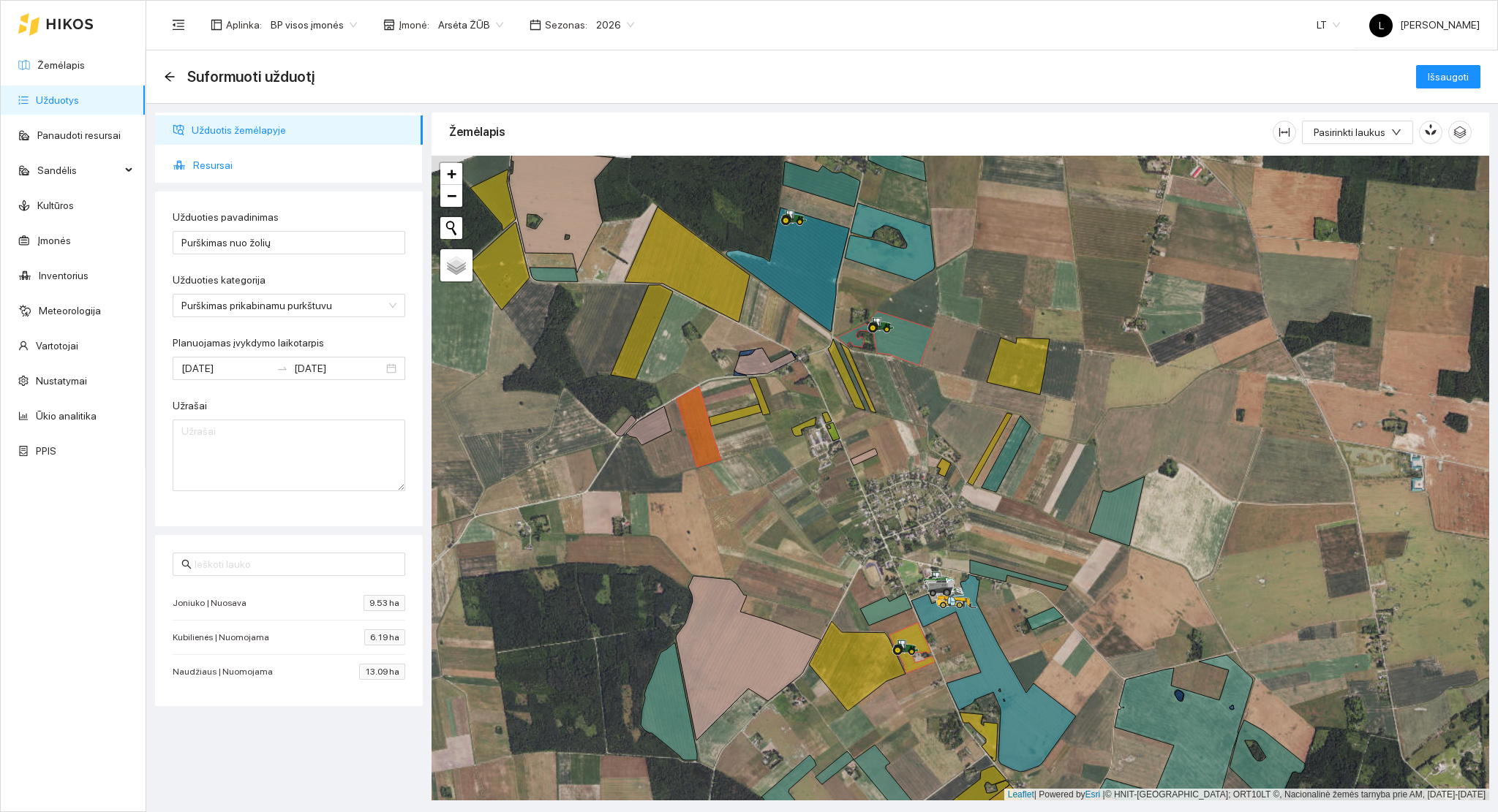
click at [225, 162] on span "Resursai" at bounding box center [301, 165] width 217 height 29
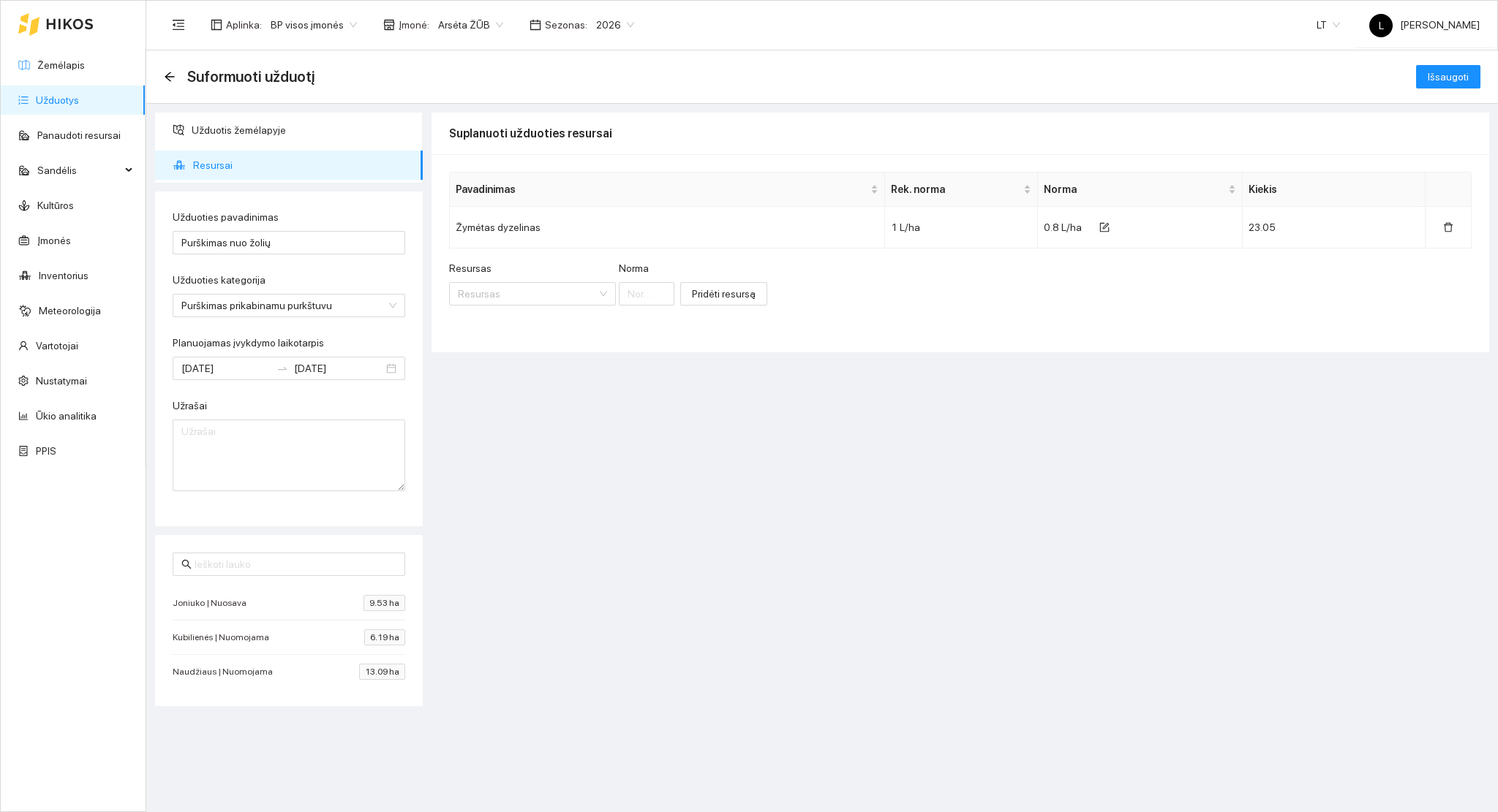
click at [493, 282] on div "Resursas" at bounding box center [532, 271] width 167 height 21
click at [496, 293] on input "Resursas" at bounding box center [527, 293] width 138 height 21
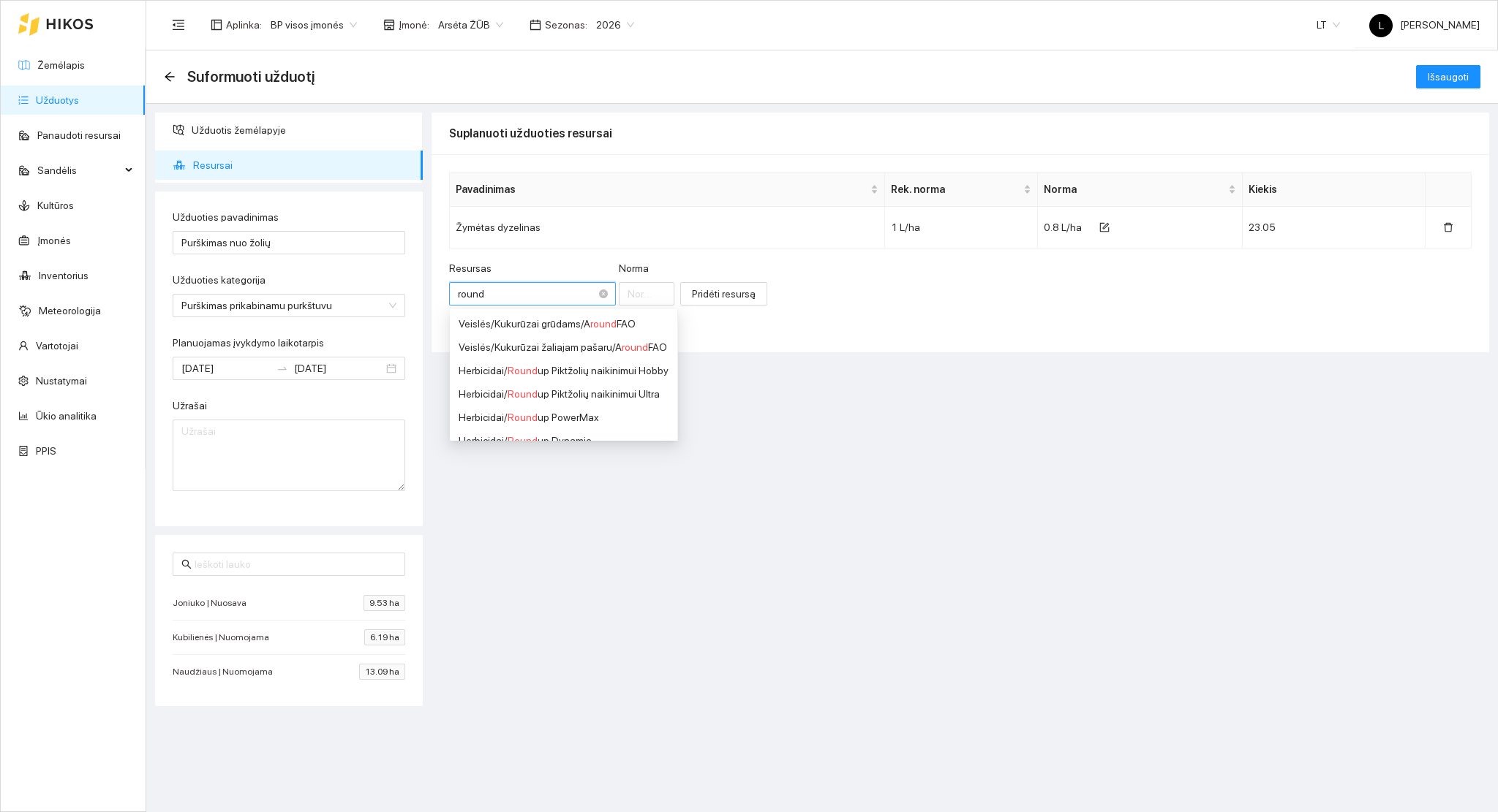
type input "roundu"
click at [566, 366] on div "Herbicidai / Roundu p PowerMax" at bounding box center [563, 370] width 210 height 16
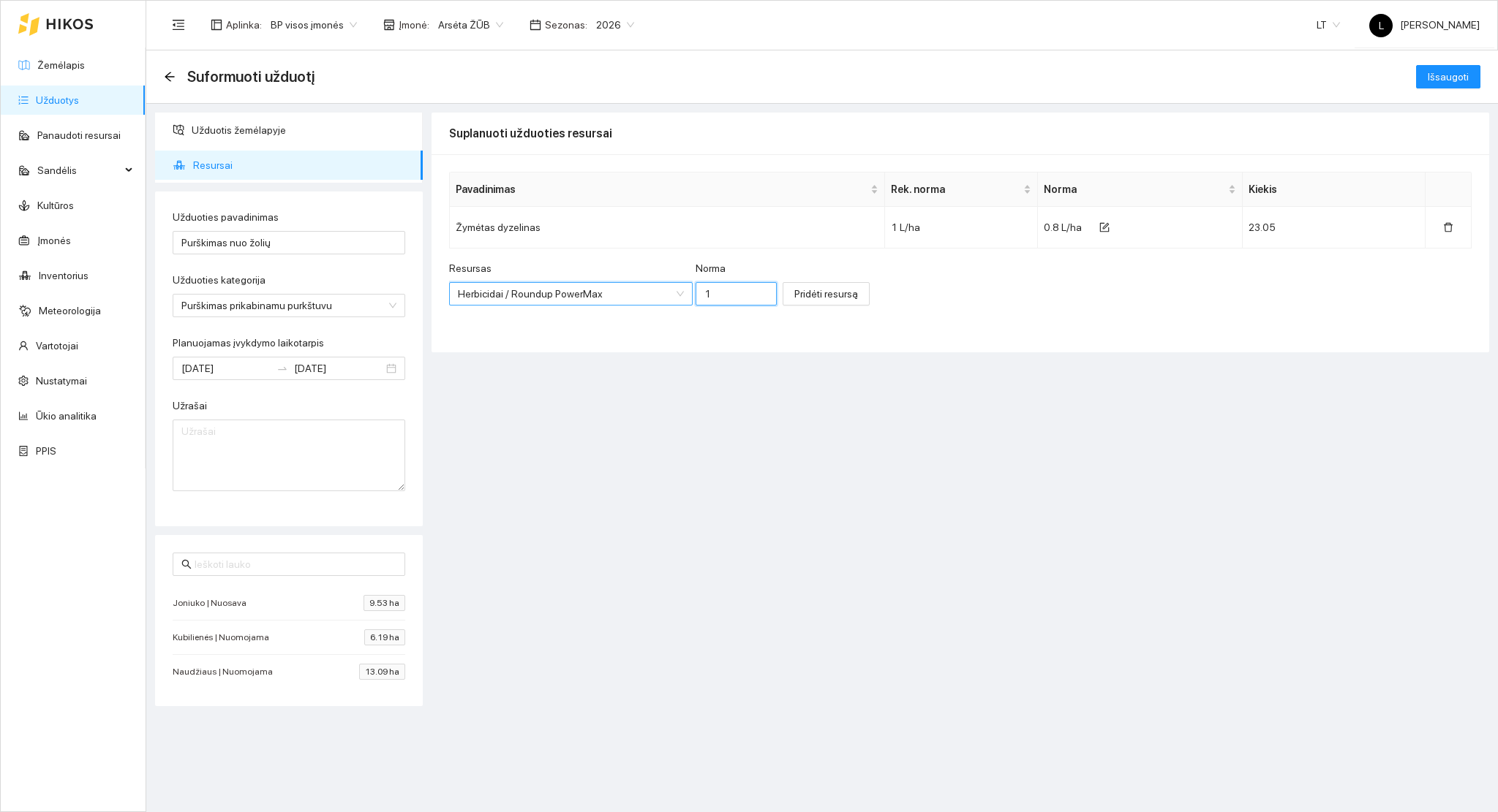
click at [712, 292] on input "1" at bounding box center [735, 293] width 81 height 23
type input "1.5"
click at [794, 296] on span "Pridėti resursą" at bounding box center [825, 293] width 63 height 16
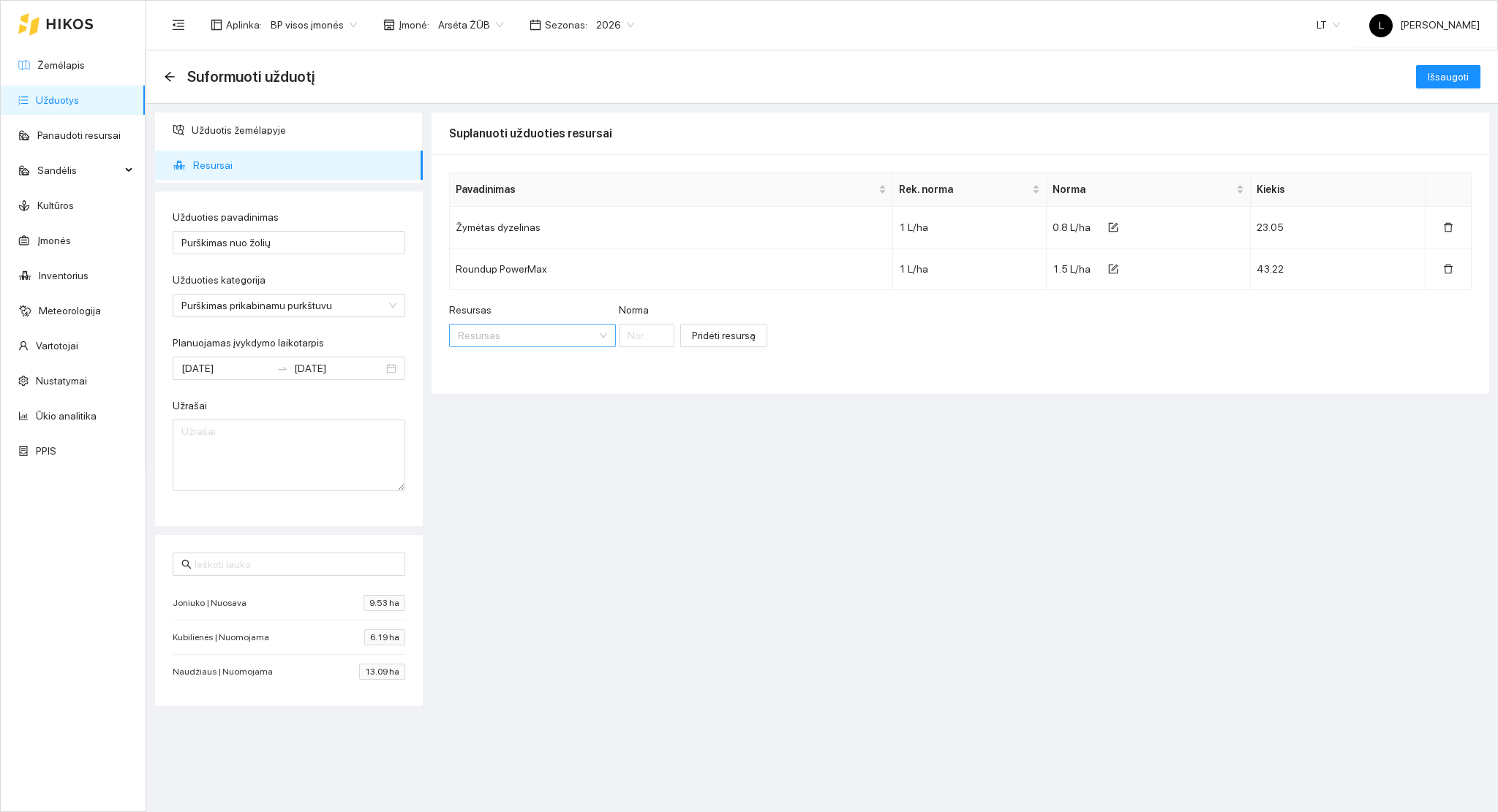
click at [490, 331] on input "Resursas" at bounding box center [527, 335] width 138 height 21
click at [757, 383] on div "Pavadinimas Rek. norma Norma Kiekis Žymėtas dyzelinas 1 L/ha 0.8 L/ha 23.05 Rou…" at bounding box center [960, 274] width 1057 height 240
click at [1443, 74] on span "Išsaugoti" at bounding box center [1448, 76] width 41 height 16
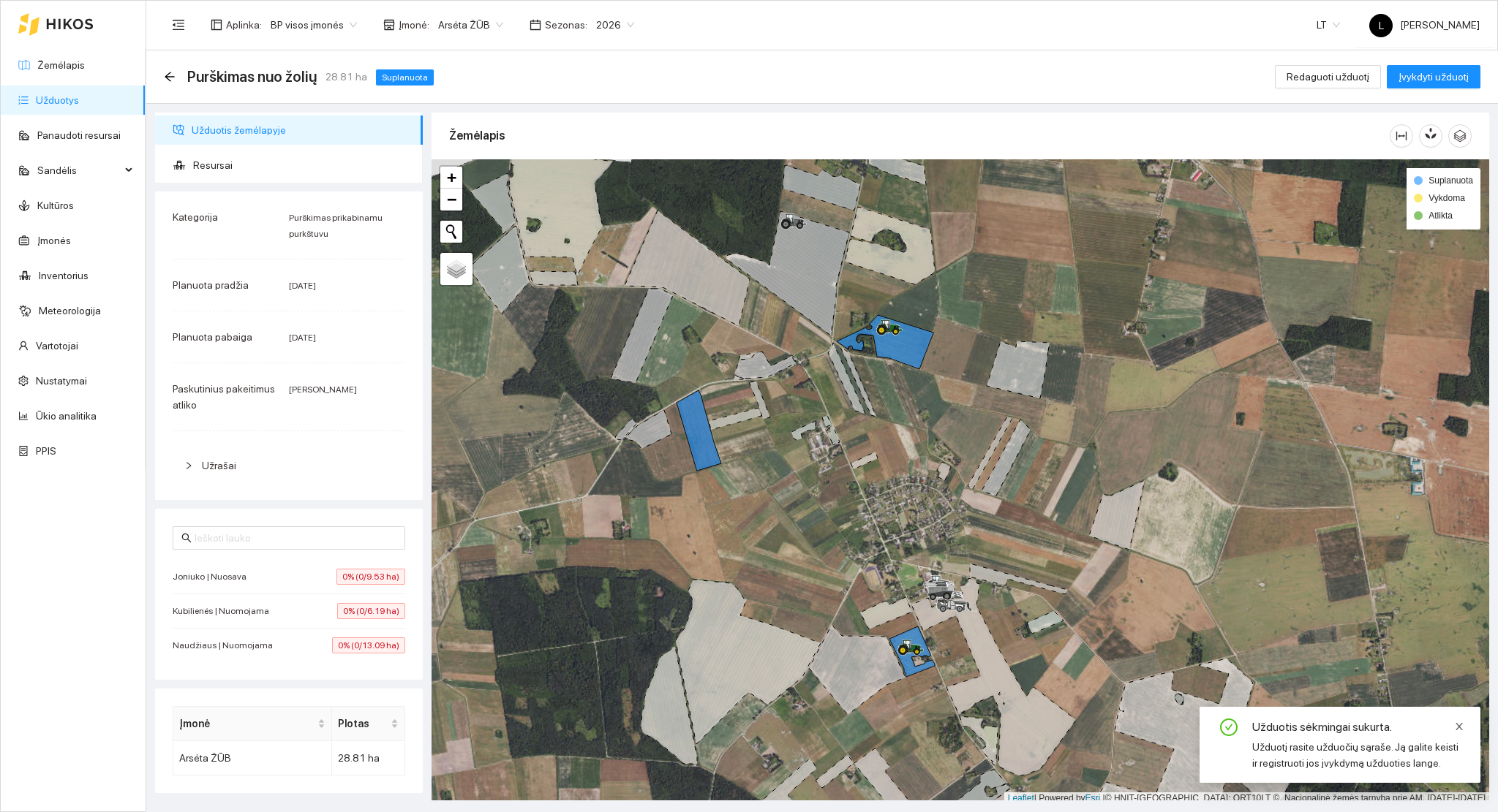
click at [1458, 723] on icon "close" at bounding box center [1459, 726] width 10 height 10
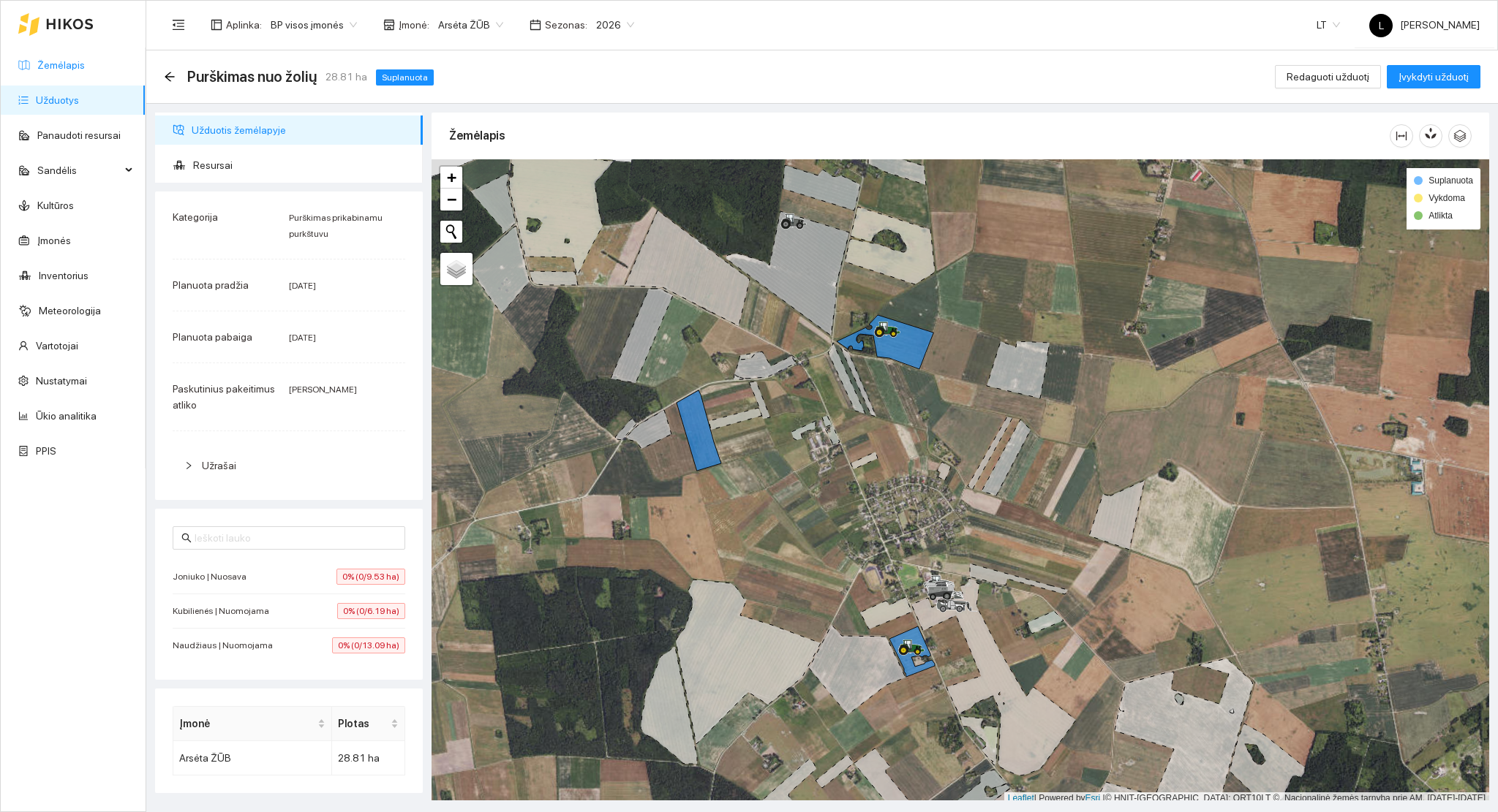
click at [59, 60] on link "Žemėlapis" at bounding box center [60, 65] width 48 height 12
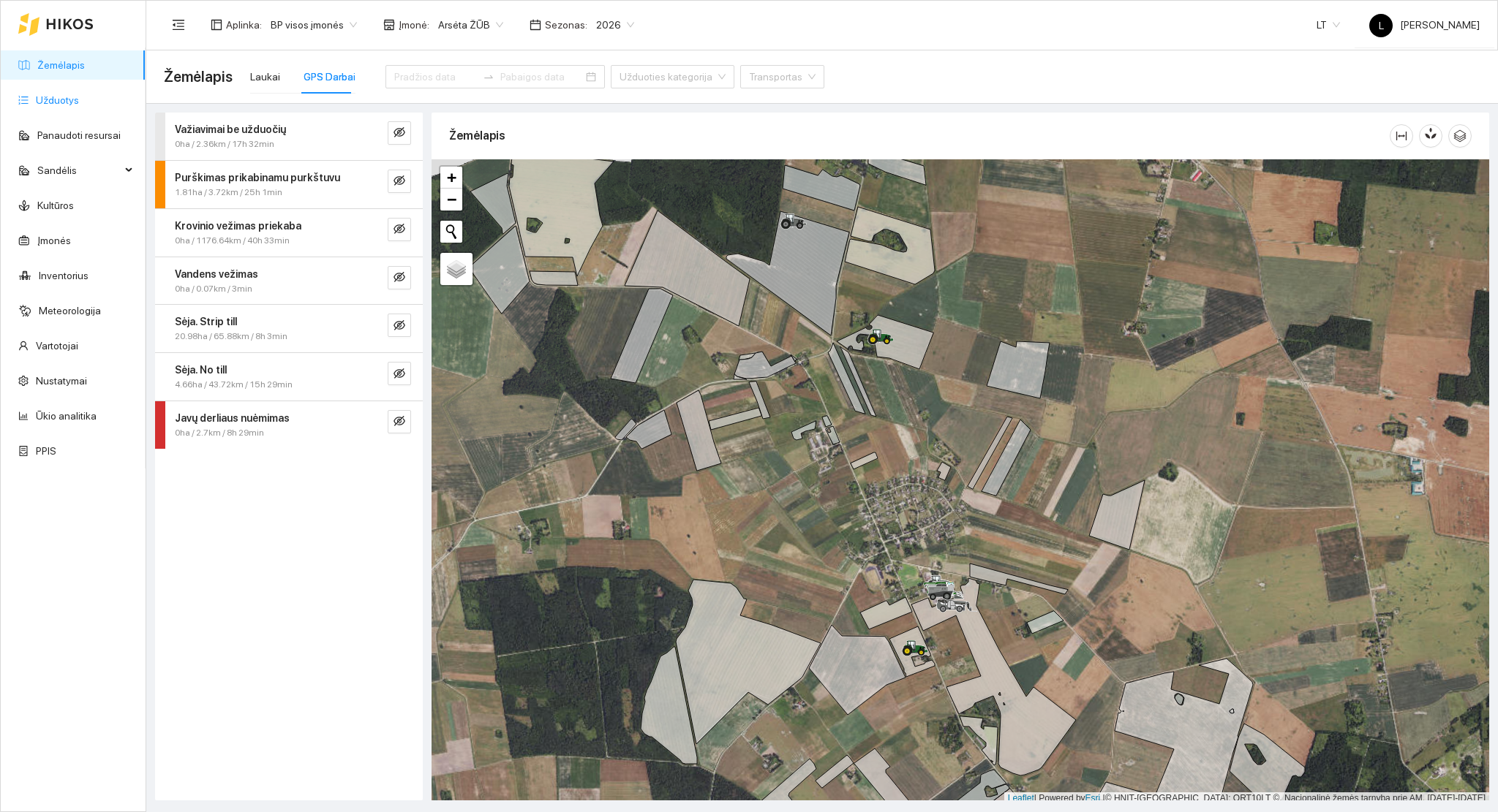
click at [41, 97] on link "Užduotys" at bounding box center [58, 100] width 43 height 12
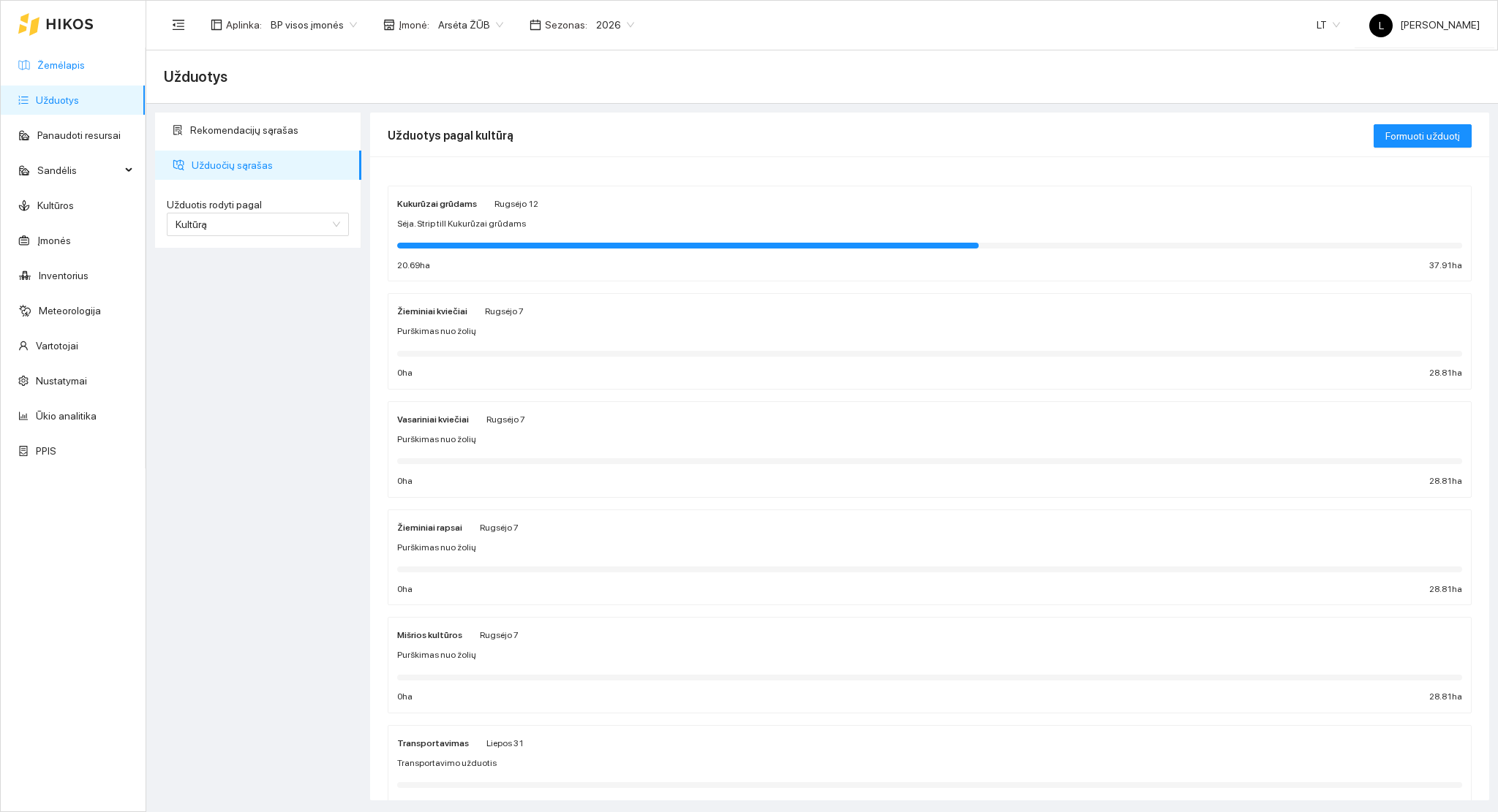
click at [77, 67] on link "Žemėlapis" at bounding box center [60, 65] width 48 height 12
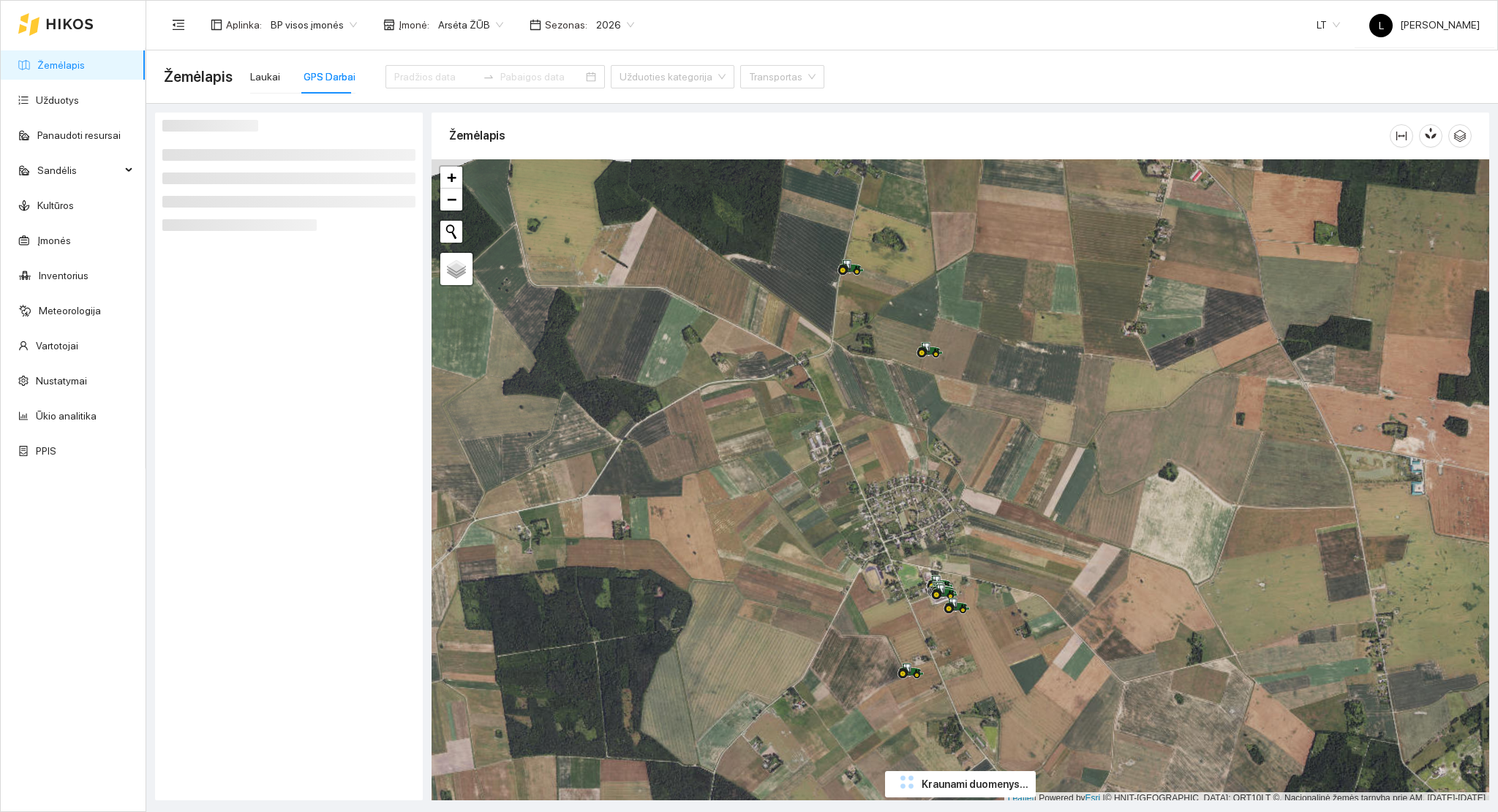
click at [811, 574] on div at bounding box center [960, 482] width 1057 height 645
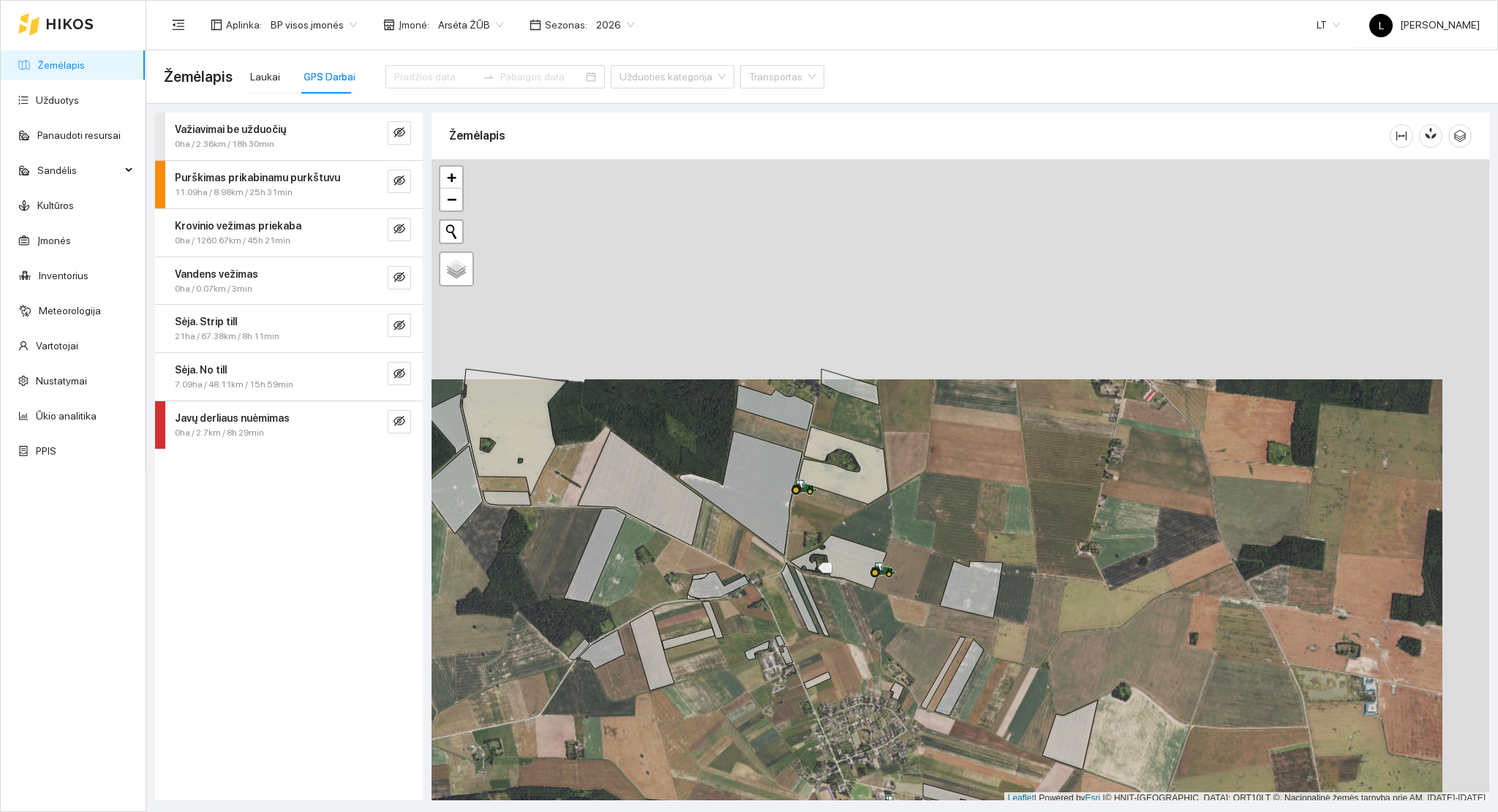
scroll to position [4, 0]
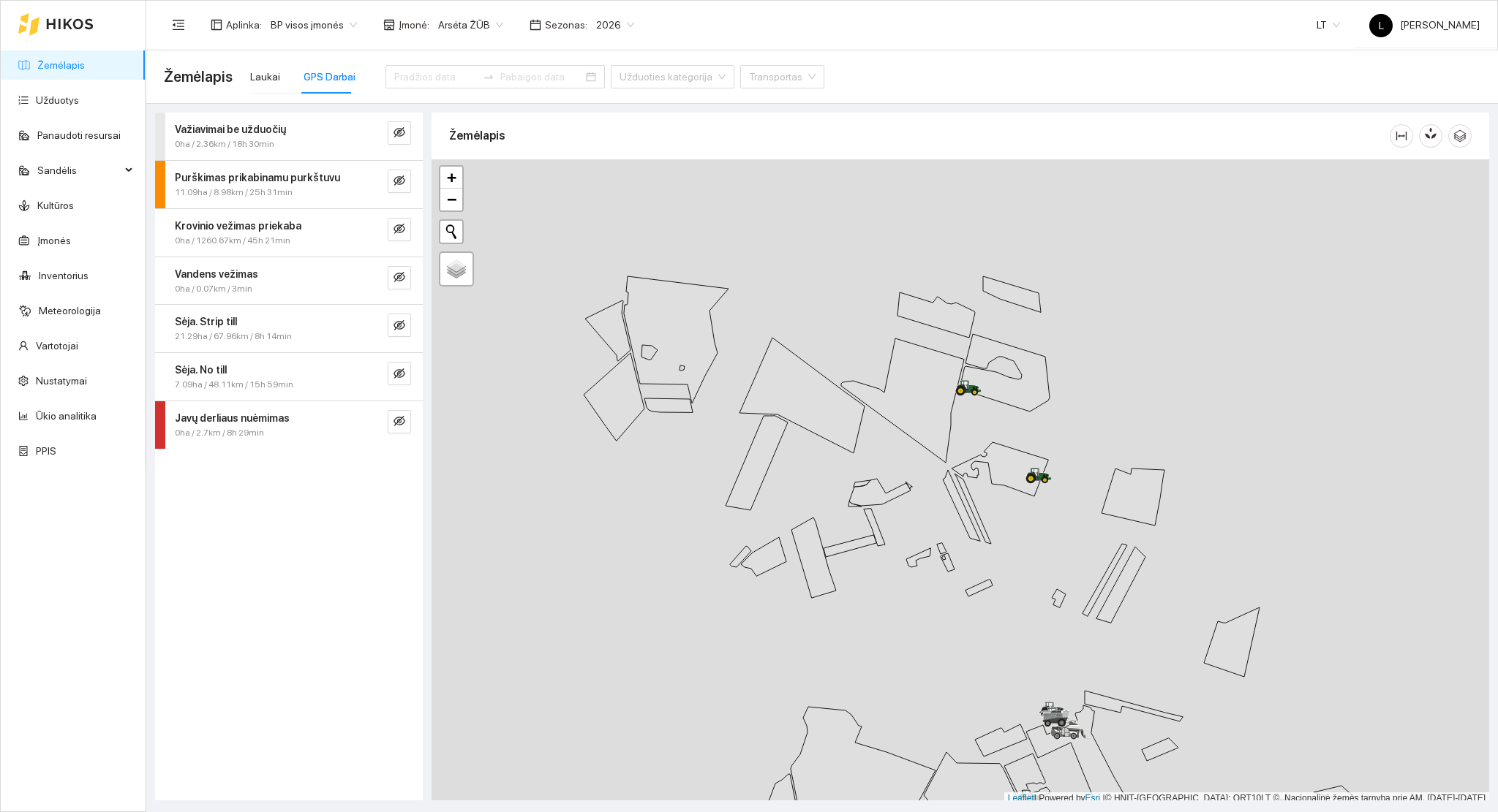
scroll to position [4, 0]
drag, startPoint x: 974, startPoint y: 431, endPoint x: 866, endPoint y: 501, distance: 128.7
click at [956, 513] on div at bounding box center [960, 479] width 1057 height 645
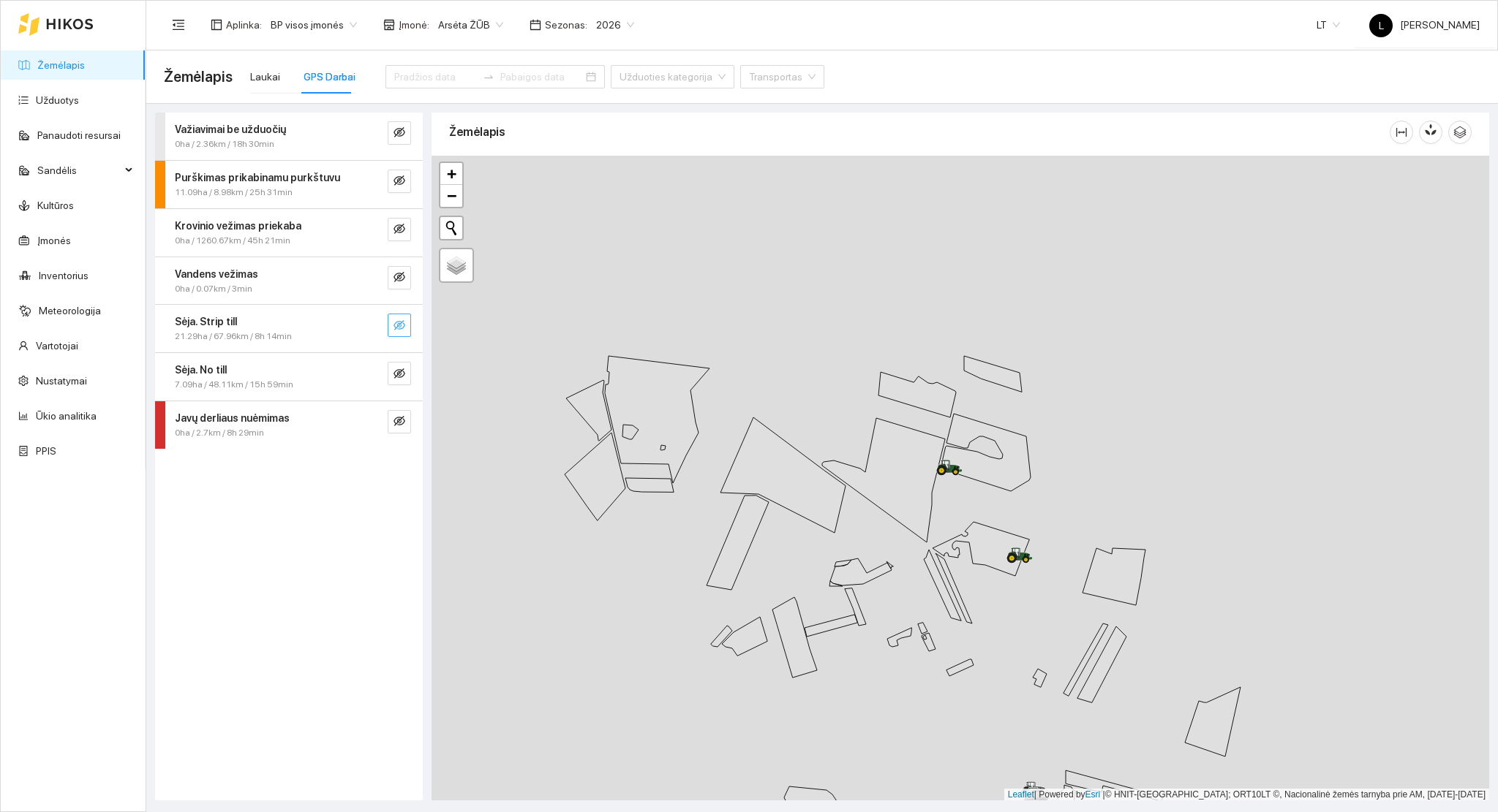
click at [404, 327] on icon "eye-invisible" at bounding box center [399, 326] width 12 height 12
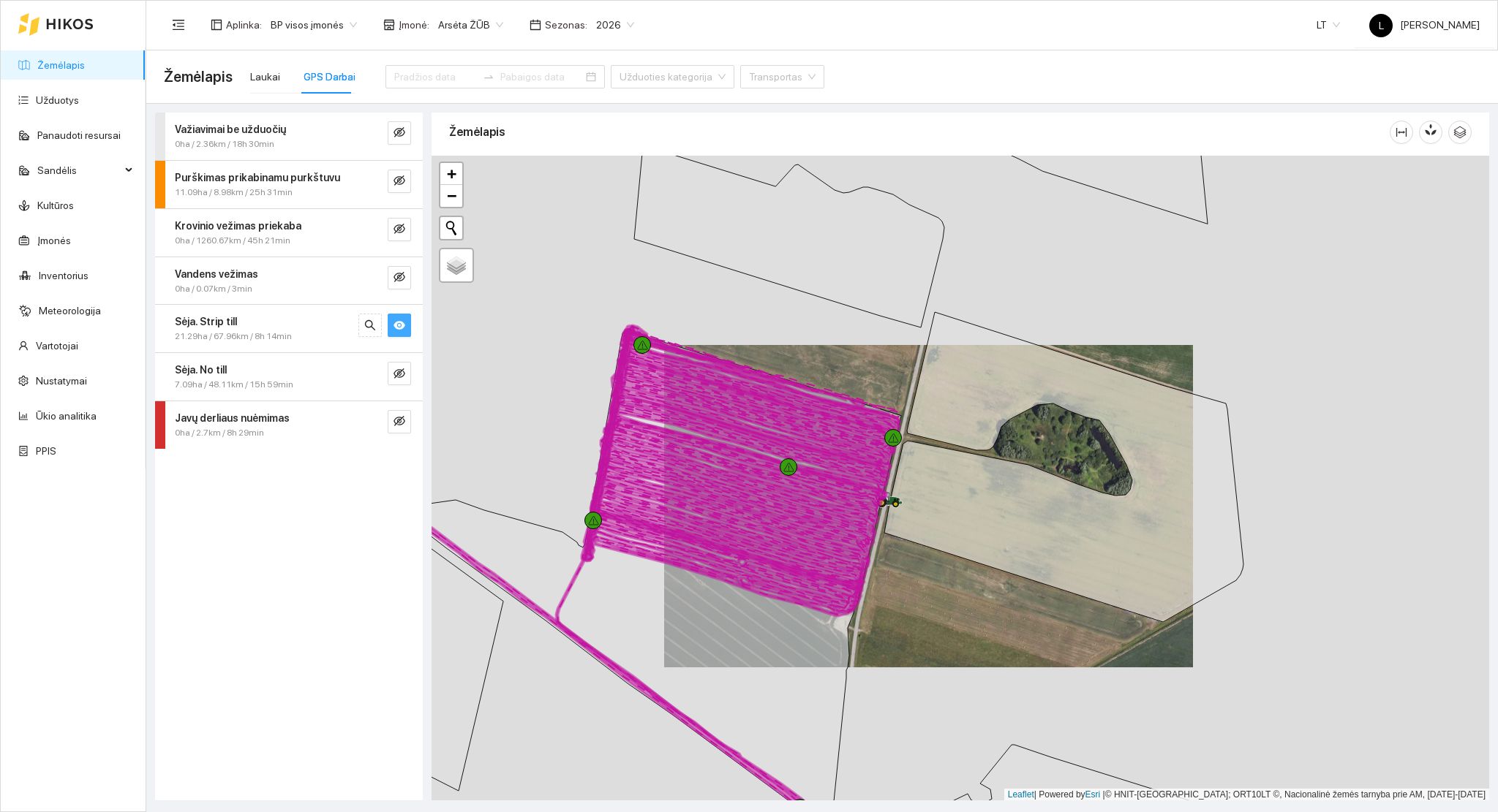
drag, startPoint x: 874, startPoint y: 561, endPoint x: 886, endPoint y: 571, distance: 15.6
click at [886, 571] on div at bounding box center [960, 479] width 1057 height 645
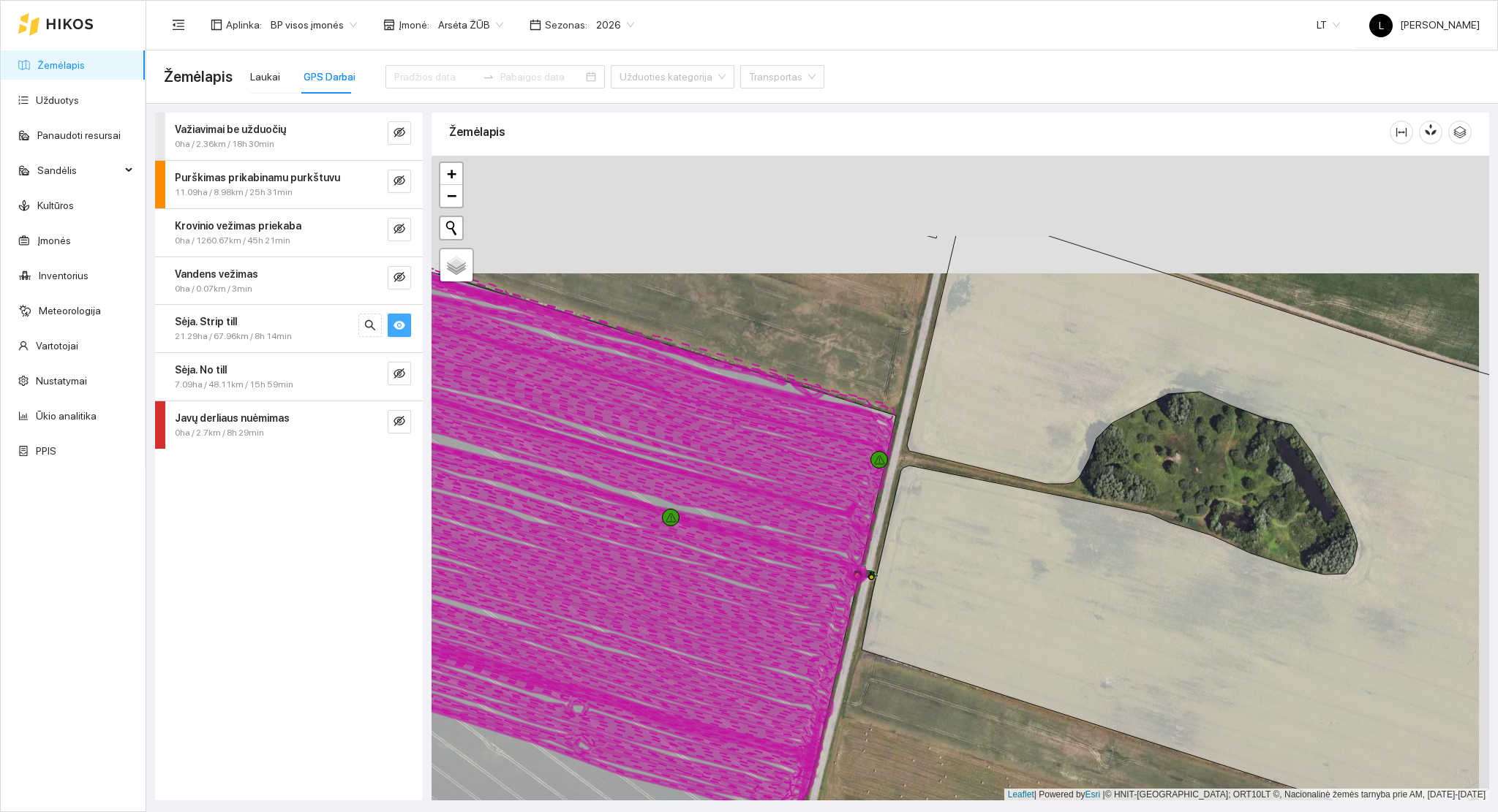
drag, startPoint x: 879, startPoint y: 519, endPoint x: 845, endPoint y: 664, distance: 148.9
click at [845, 664] on div at bounding box center [960, 479] width 1057 height 645
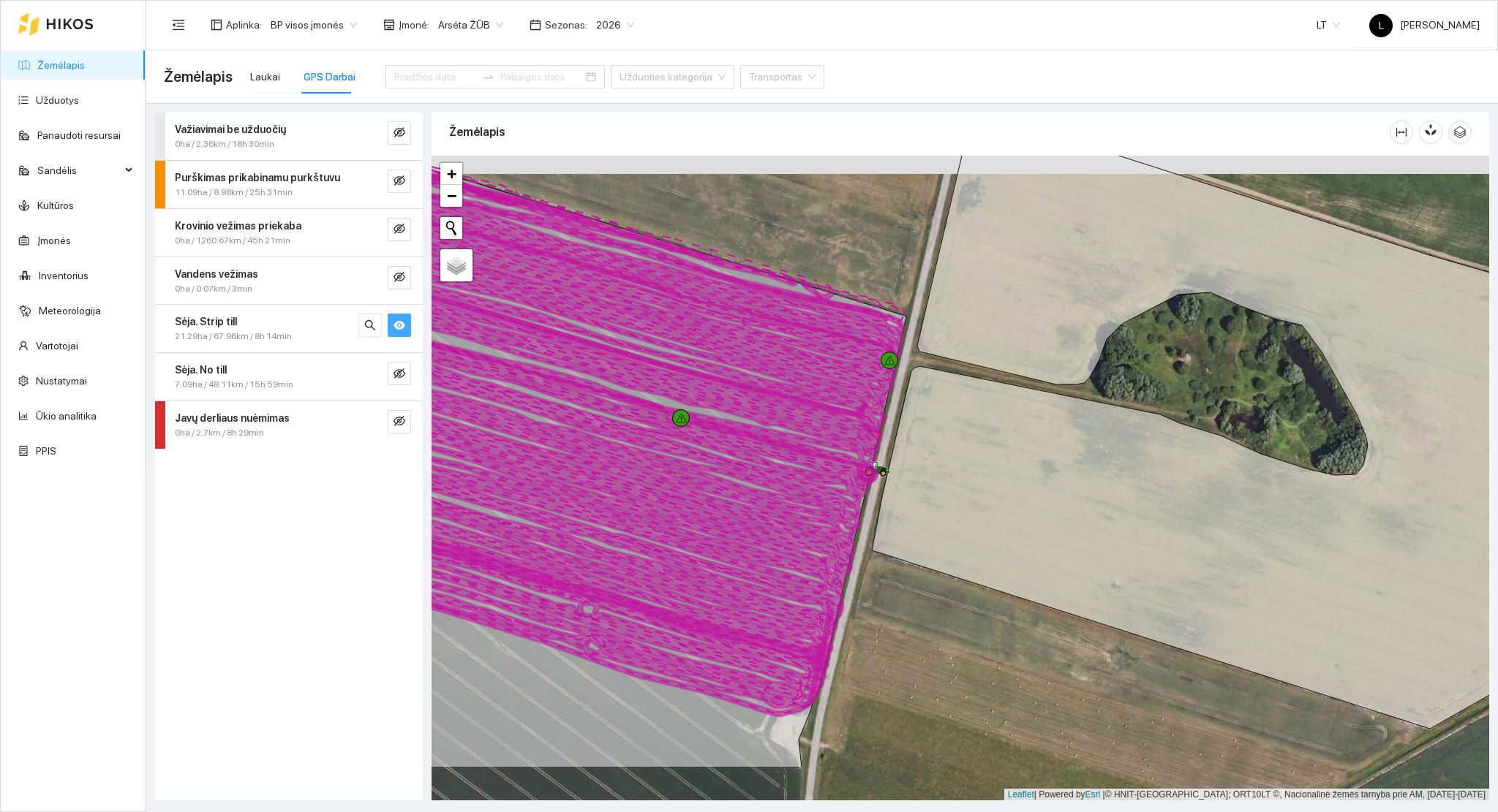
drag, startPoint x: 843, startPoint y: 644, endPoint x: 867, endPoint y: 432, distance: 213.4
click at [873, 422] on icon at bounding box center [604, 494] width 541 height 352
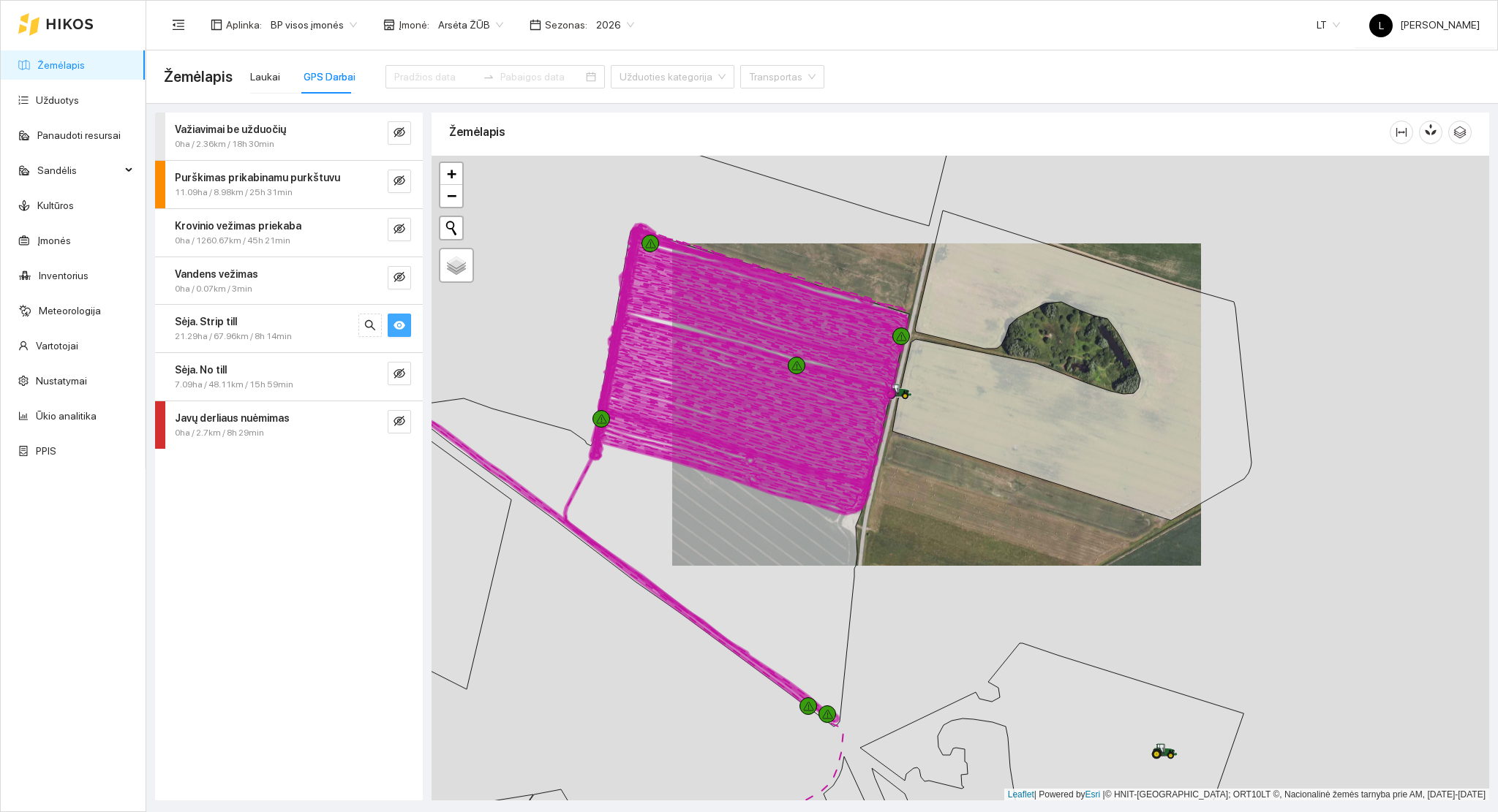
drag, startPoint x: 791, startPoint y: 579, endPoint x: 832, endPoint y: 524, distance: 68.6
click at [832, 524] on icon at bounding box center [662, 478] width 493 height 498
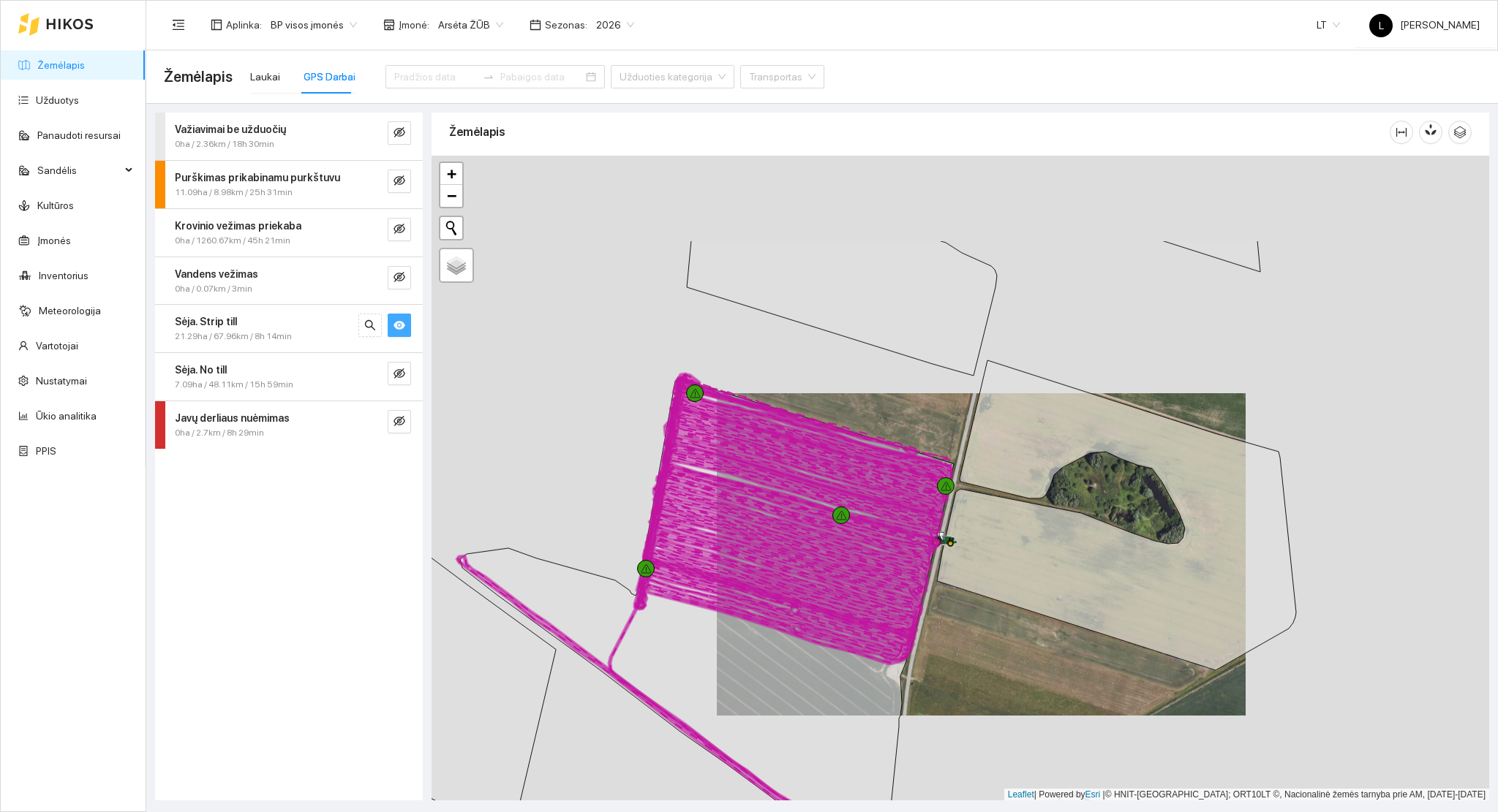
drag, startPoint x: 670, startPoint y: 483, endPoint x: 697, endPoint y: 565, distance: 86.3
click at [697, 565] on icon at bounding box center [790, 553] width 296 height 176
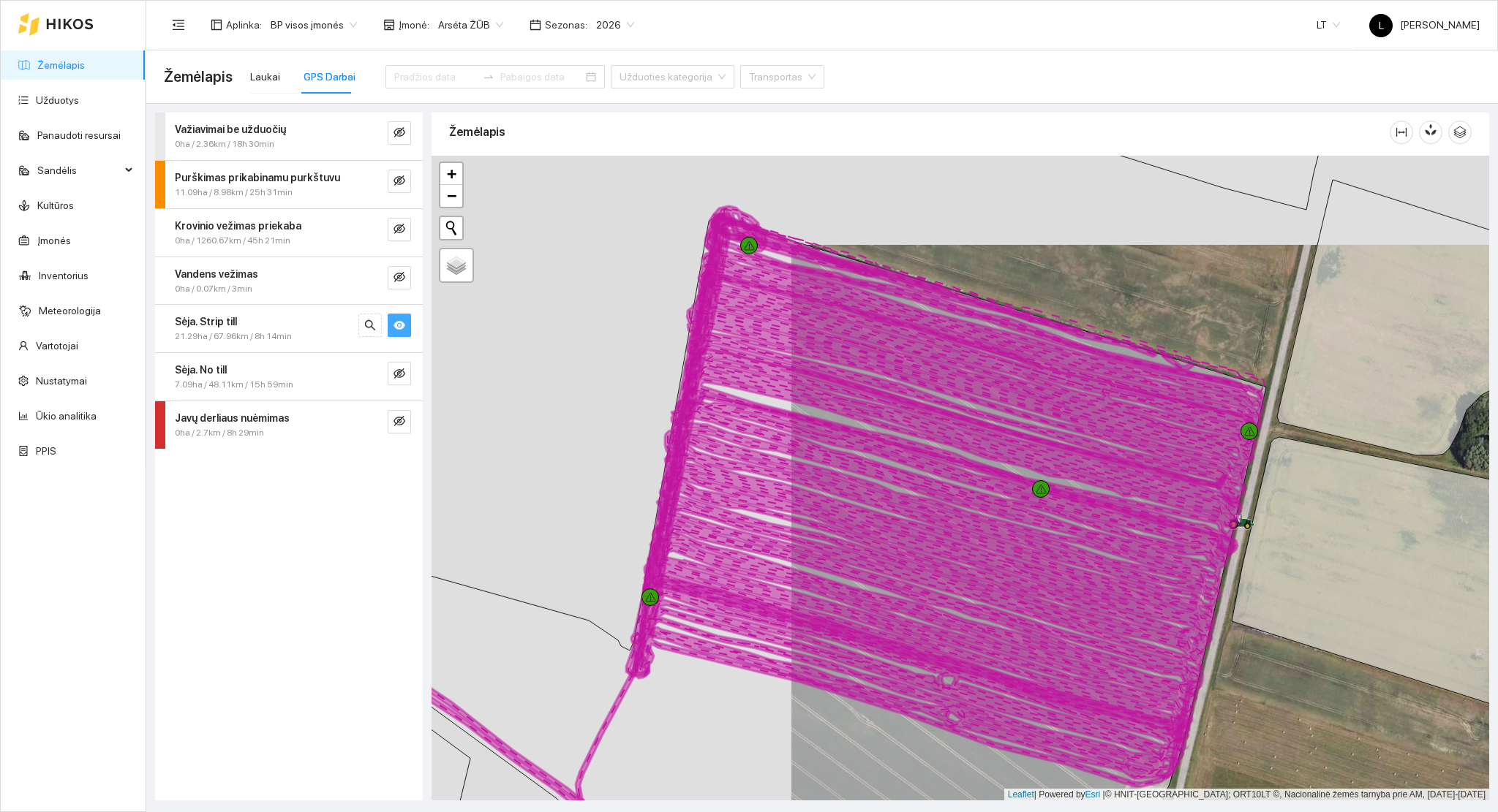
drag, startPoint x: 728, startPoint y: 291, endPoint x: 728, endPoint y: 358, distance: 67.0
click at [729, 356] on icon at bounding box center [972, 389] width 572 height 230
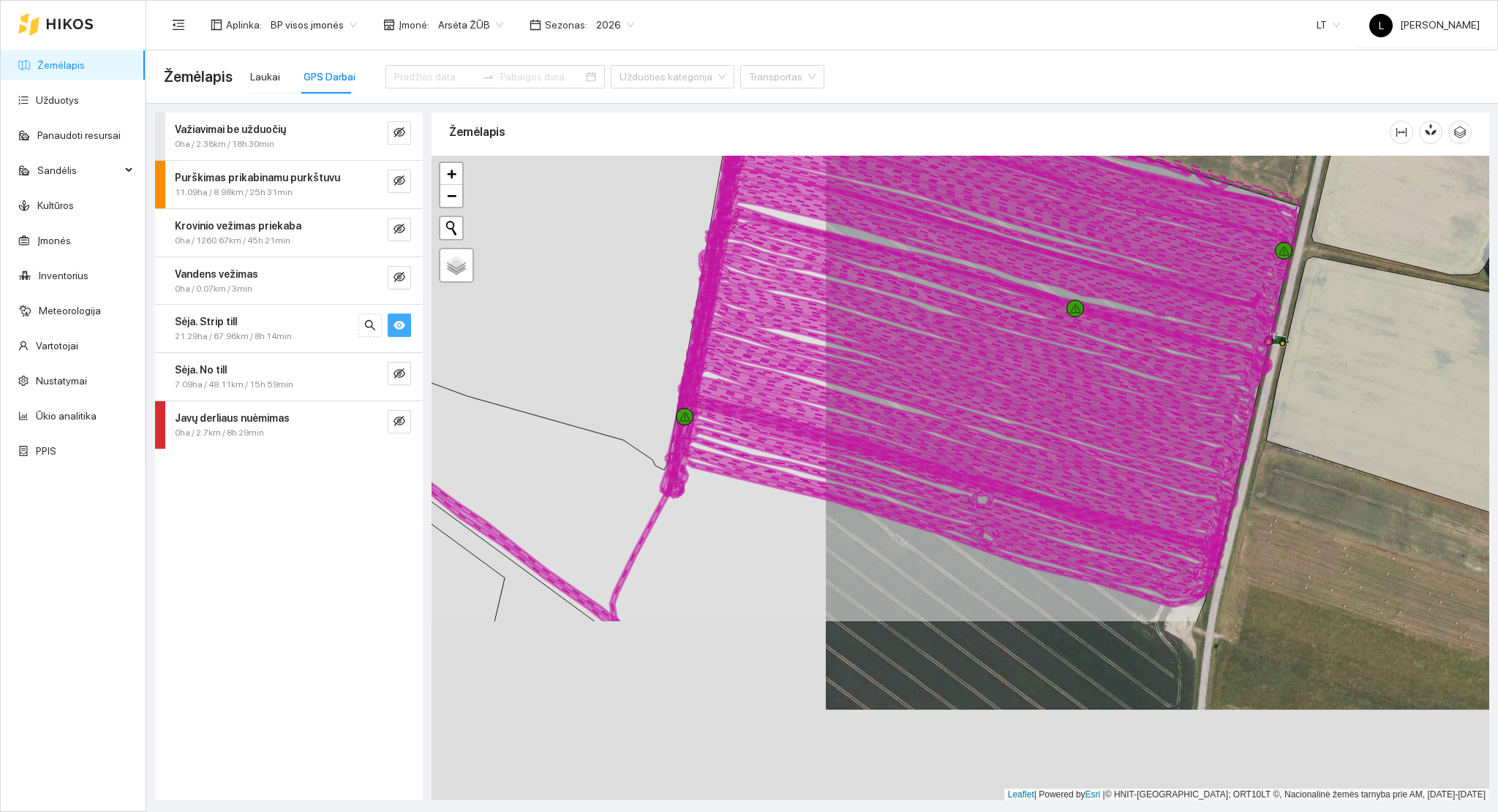
drag, startPoint x: 747, startPoint y: 647, endPoint x: 785, endPoint y: 384, distance: 265.7
click at [785, 384] on icon at bounding box center [972, 384] width 592 height 352
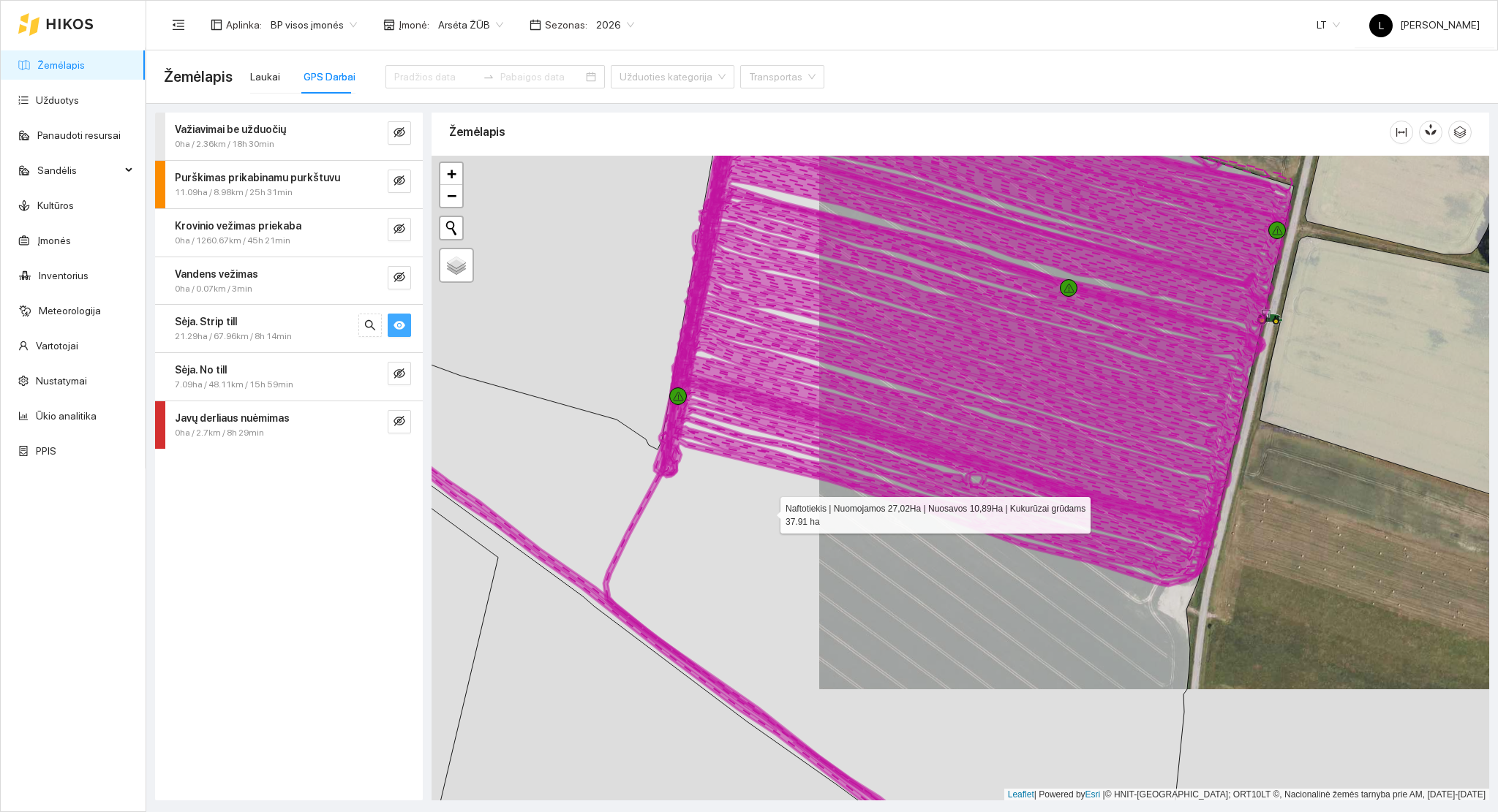
drag, startPoint x: 777, startPoint y: 522, endPoint x: 731, endPoint y: 470, distance: 69.4
click at [731, 462] on icon at bounding box center [804, 476] width 981 height 776
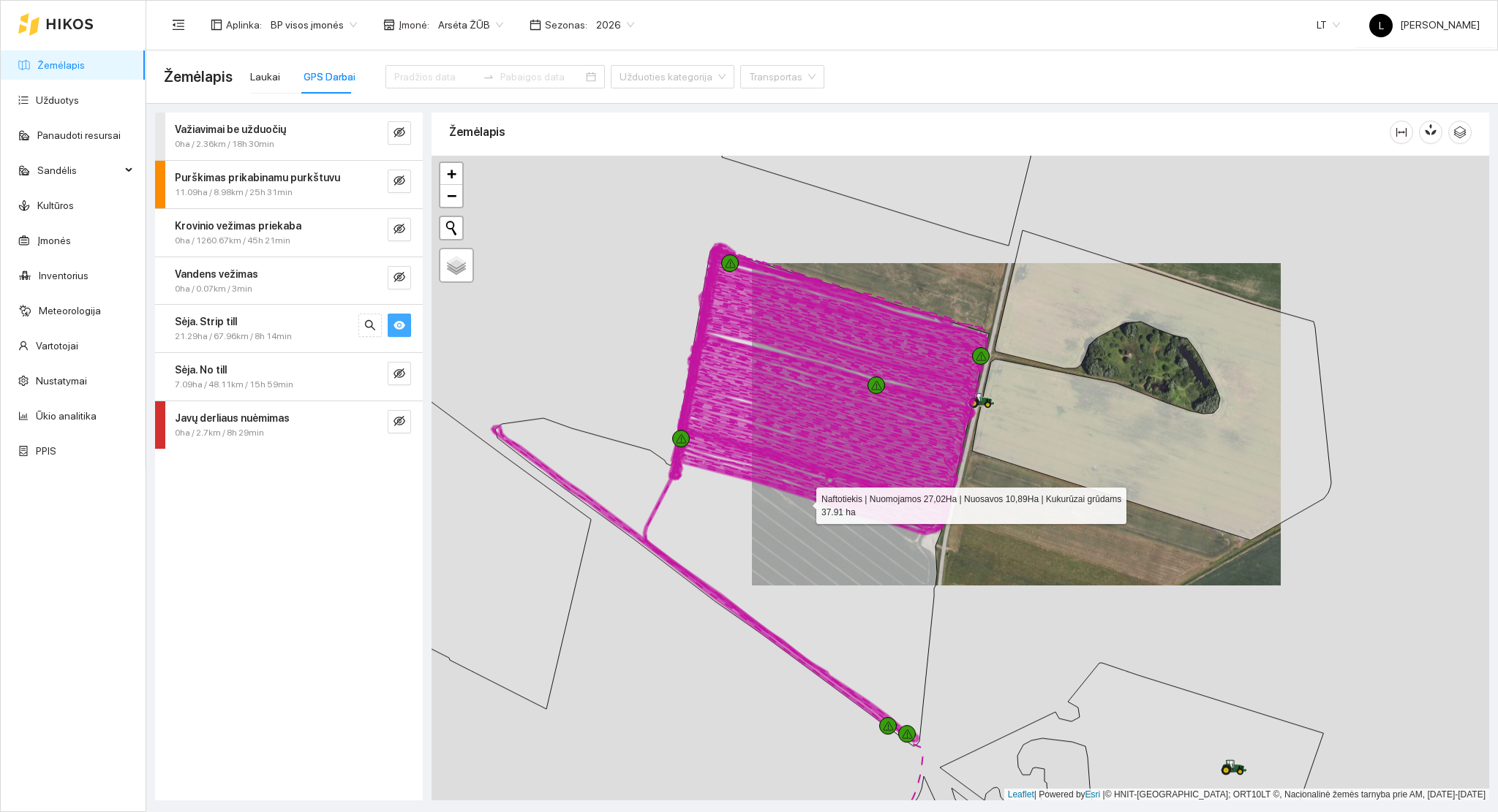
drag, startPoint x: 811, startPoint y: 480, endPoint x: 803, endPoint y: 501, distance: 22.5
click at [803, 501] on icon at bounding box center [742, 497] width 493 height 498
